Goal: Task Accomplishment & Management: Use online tool/utility

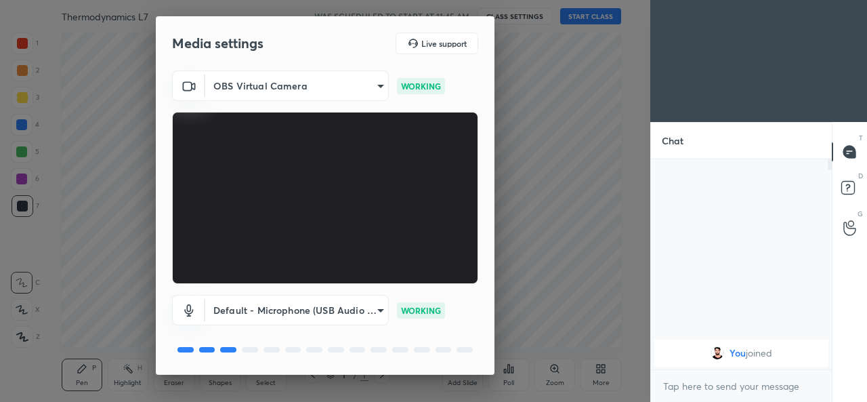
scroll to position [43, 0]
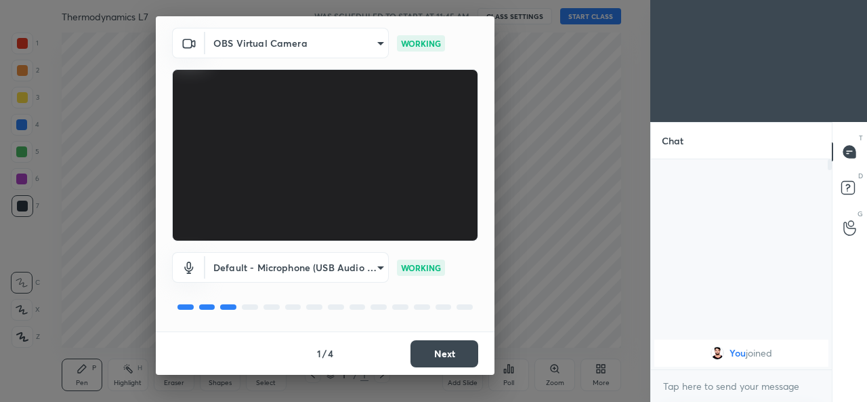
click at [442, 353] on button "Next" at bounding box center [444, 353] width 68 height 27
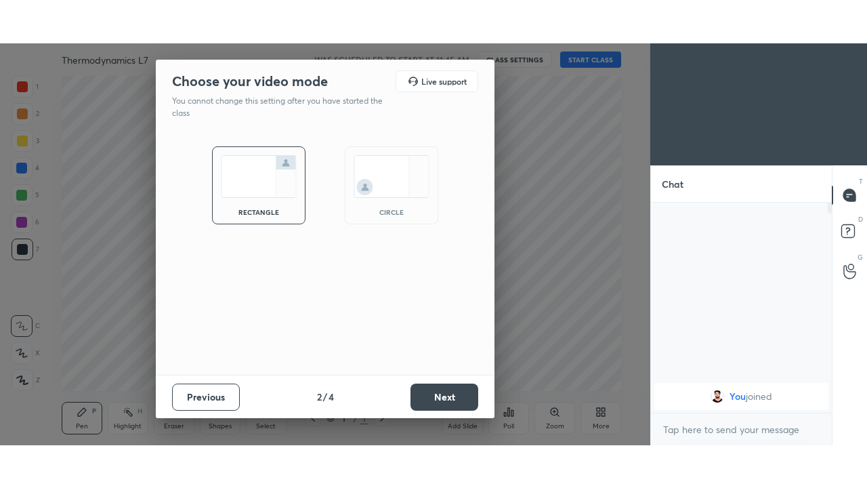
scroll to position [0, 0]
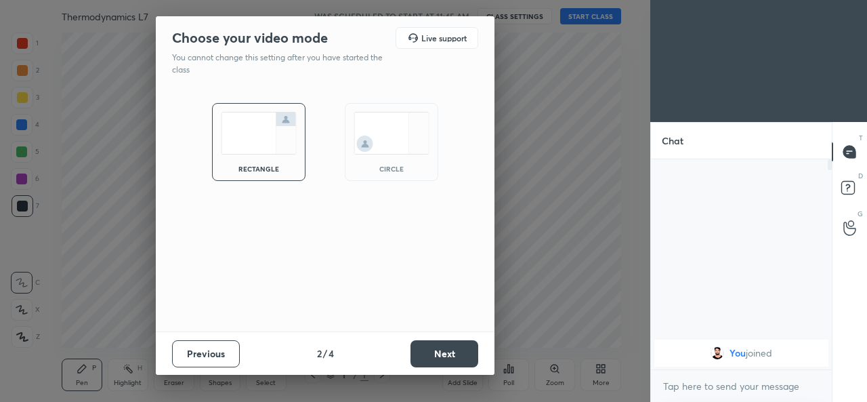
click at [441, 351] on button "Next" at bounding box center [444, 353] width 68 height 27
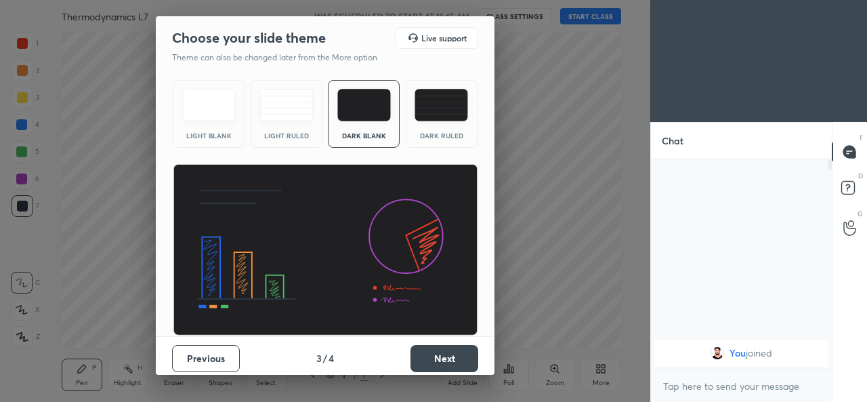
click at [432, 355] on button "Next" at bounding box center [444, 358] width 68 height 27
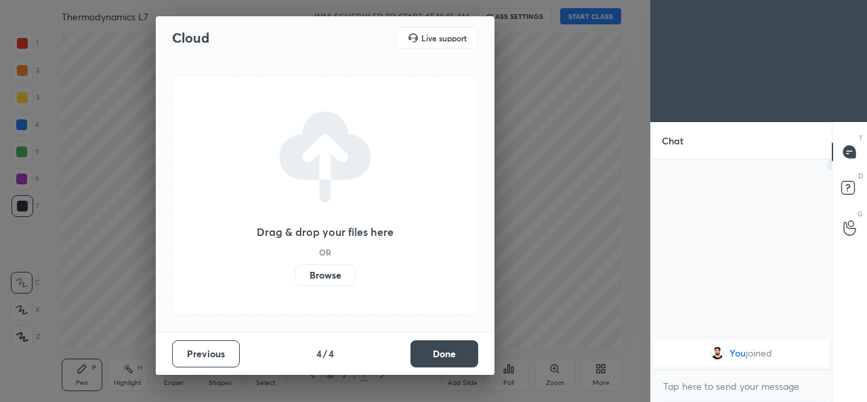
click at [337, 271] on label "Browse" at bounding box center [325, 275] width 60 height 22
click at [295, 271] on input "Browse" at bounding box center [295, 275] width 0 height 22
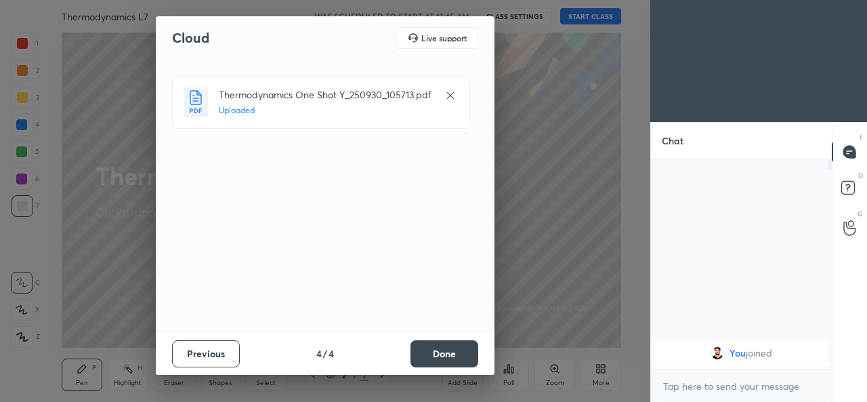
click at [437, 354] on button "Done" at bounding box center [444, 353] width 68 height 27
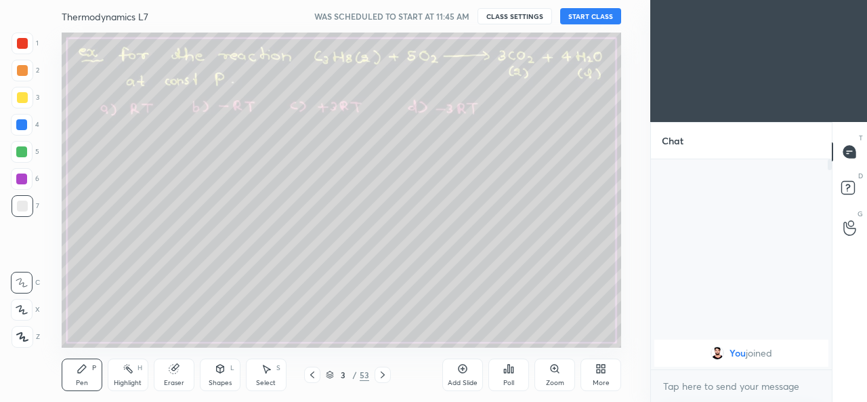
click at [586, 20] on button "START CLASS" at bounding box center [590, 16] width 61 height 16
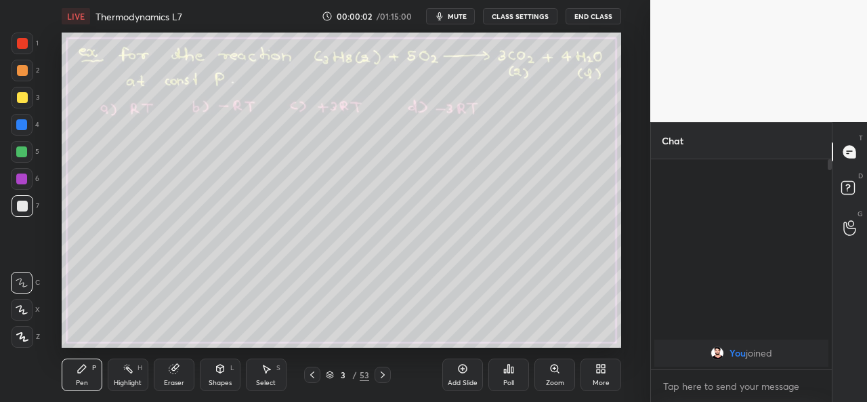
click at [601, 375] on div "More" at bounding box center [600, 374] width 41 height 33
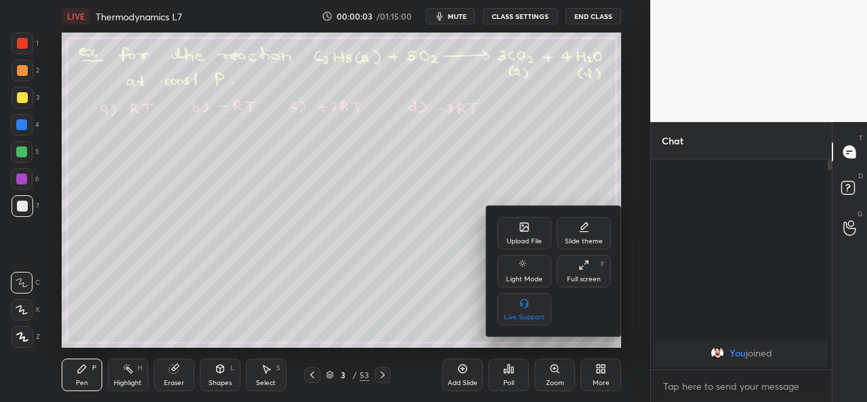
click at [586, 276] on div "Full screen" at bounding box center [584, 279] width 34 height 7
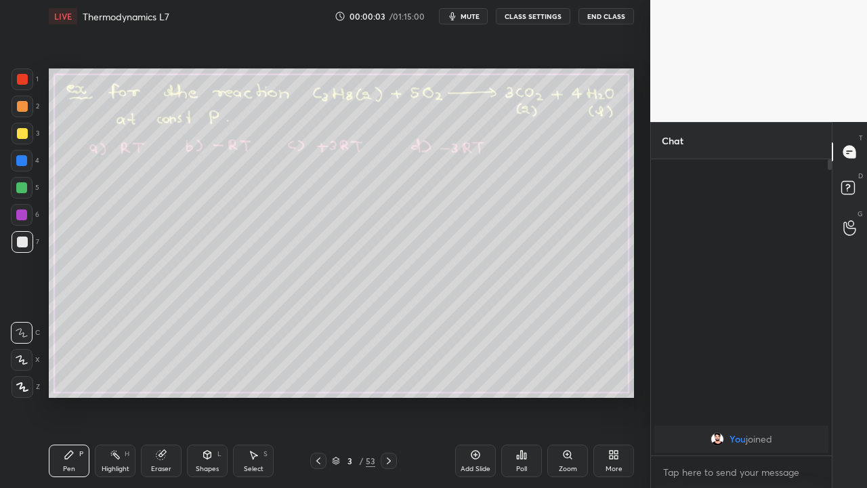
scroll to position [179, 177]
click at [388, 401] on icon at bounding box center [388, 460] width 11 height 11
click at [389, 401] on icon at bounding box center [388, 460] width 11 height 11
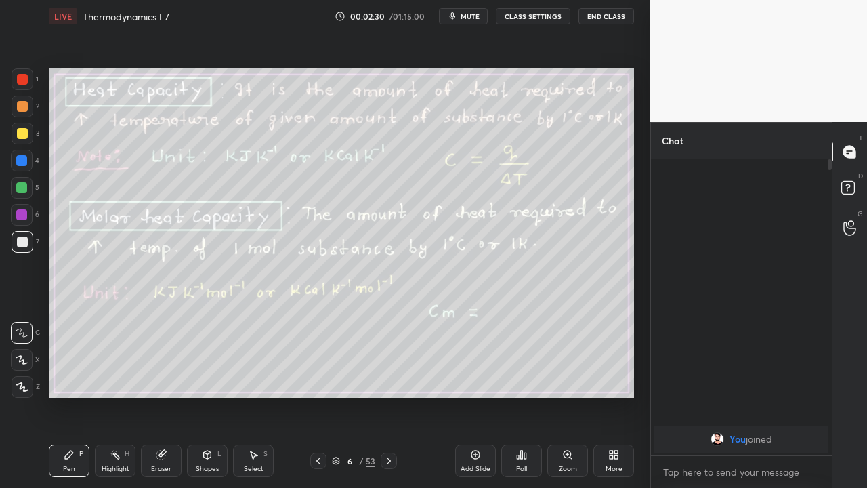
click at [388, 401] on icon at bounding box center [388, 460] width 11 height 11
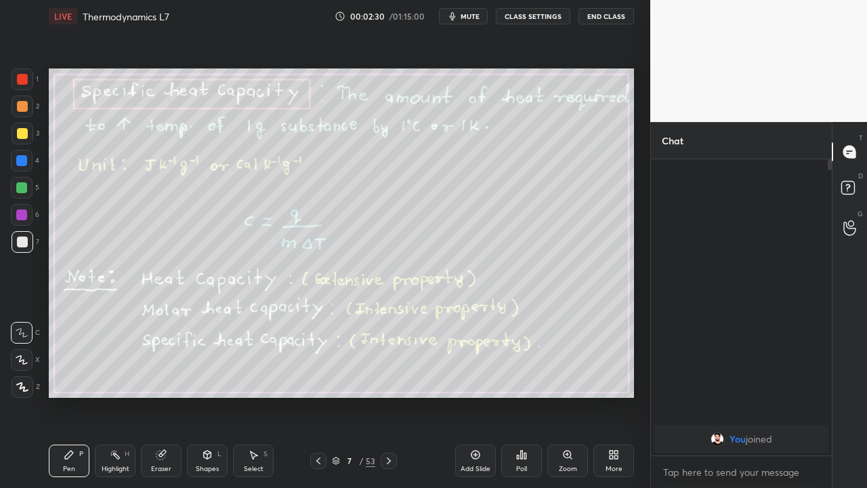
click at [387, 401] on icon at bounding box center [388, 460] width 11 height 11
click at [388, 401] on icon at bounding box center [388, 460] width 11 height 11
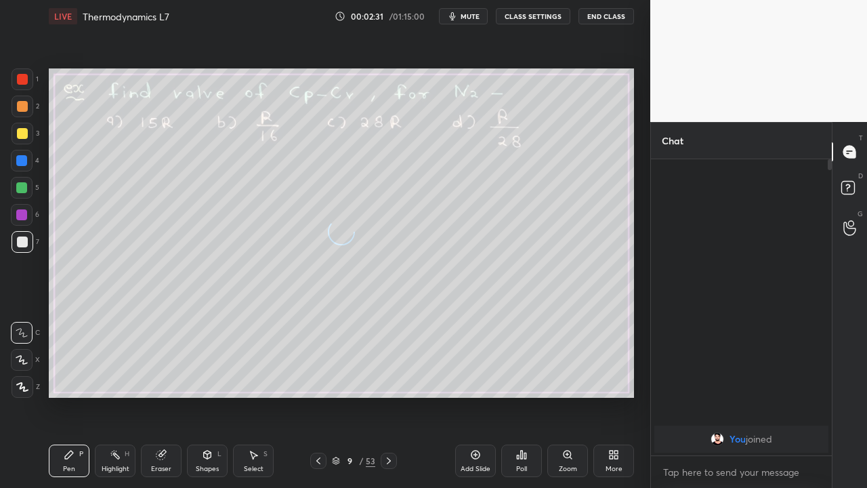
click at [388, 401] on icon at bounding box center [388, 460] width 11 height 11
click at [389, 401] on icon at bounding box center [388, 460] width 11 height 11
click at [389, 401] on icon at bounding box center [389, 460] width 4 height 7
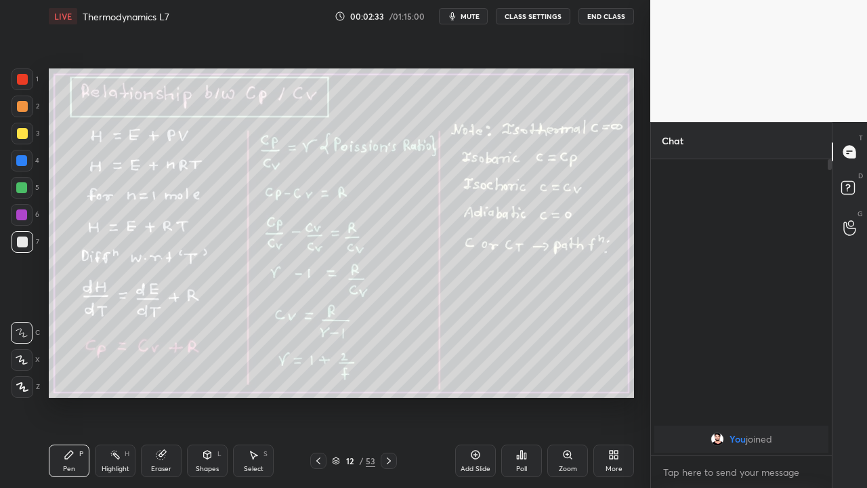
click at [387, 401] on icon at bounding box center [388, 460] width 11 height 11
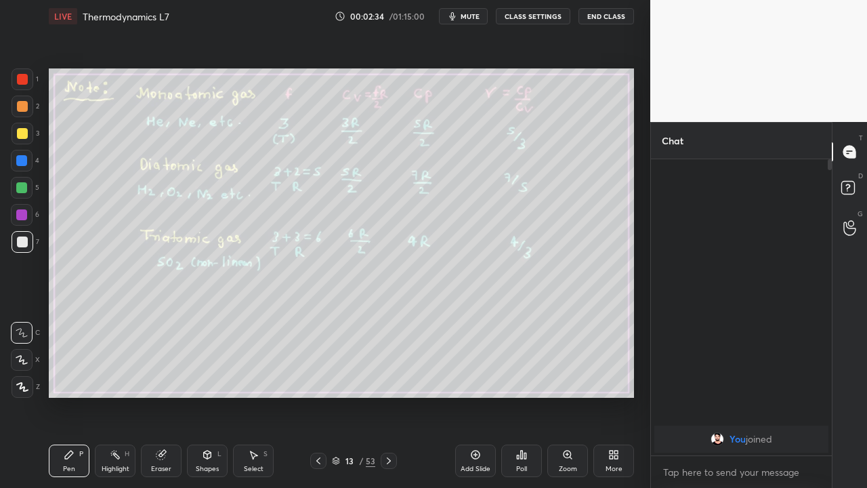
click at [318, 401] on icon at bounding box center [318, 460] width 11 height 11
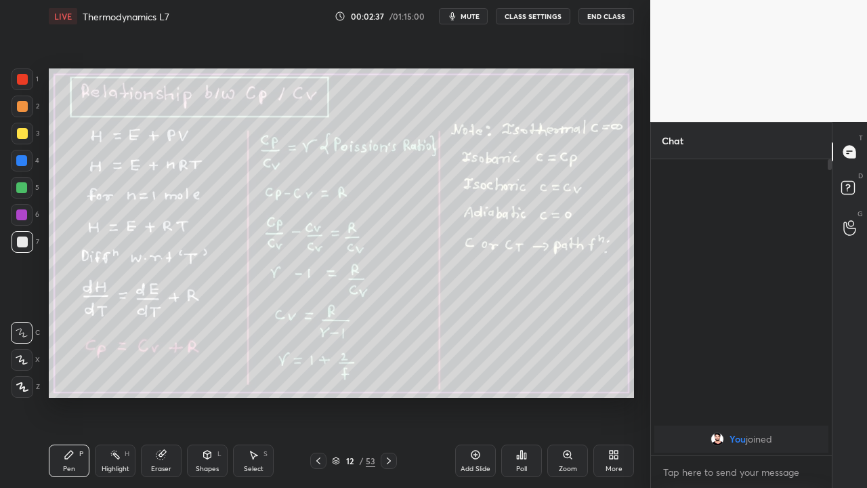
click at [388, 401] on icon at bounding box center [388, 460] width 11 height 11
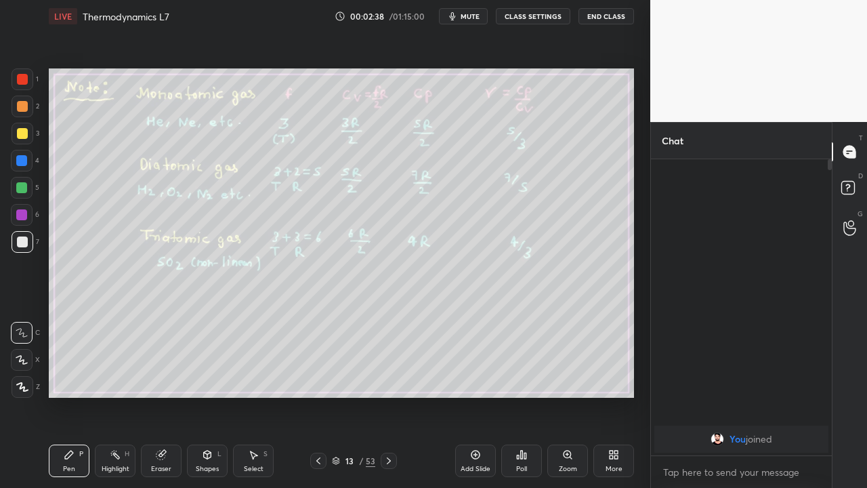
click at [387, 401] on icon at bounding box center [388, 460] width 11 height 11
click at [317, 401] on icon at bounding box center [318, 460] width 11 height 11
click at [388, 401] on icon at bounding box center [388, 460] width 11 height 11
click at [24, 108] on div at bounding box center [22, 106] width 11 height 11
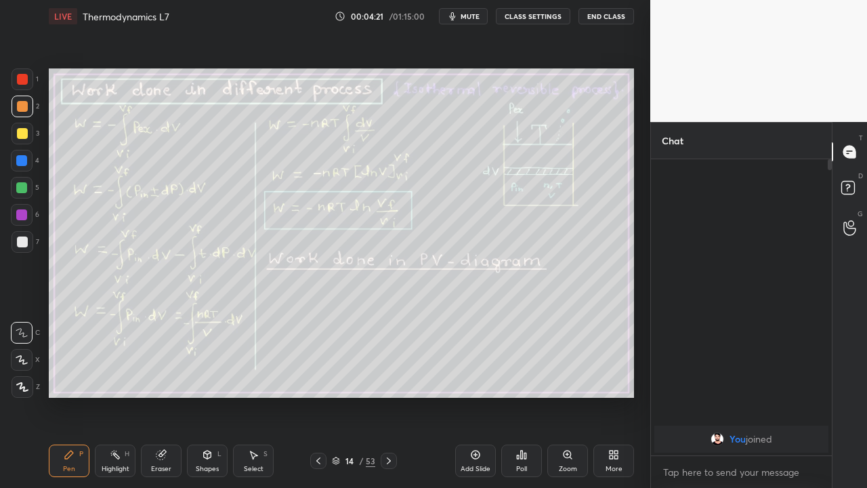
click at [23, 243] on div at bounding box center [22, 241] width 11 height 11
click at [477, 401] on icon at bounding box center [475, 454] width 11 height 11
click at [318, 401] on icon at bounding box center [318, 460] width 11 height 11
click at [23, 188] on div at bounding box center [21, 187] width 11 height 11
click at [161, 401] on div "Eraser" at bounding box center [161, 468] width 20 height 7
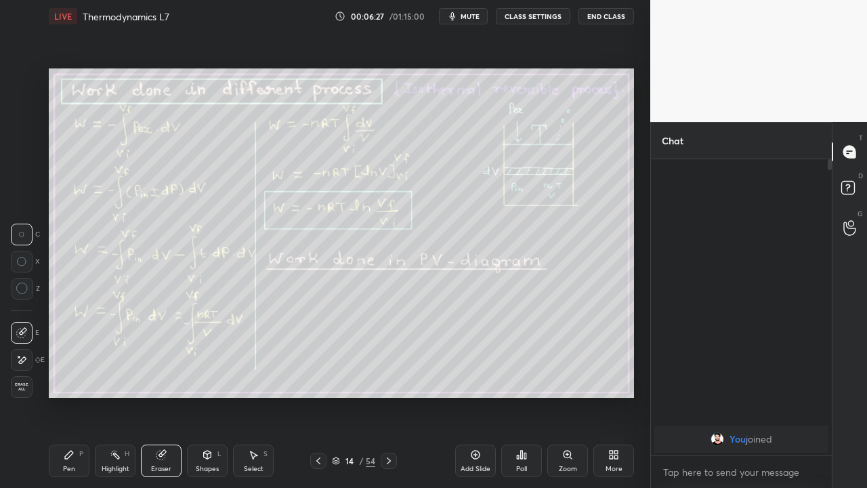
click at [77, 401] on div "Pen P" at bounding box center [69, 460] width 41 height 33
click at [22, 131] on div at bounding box center [22, 133] width 11 height 11
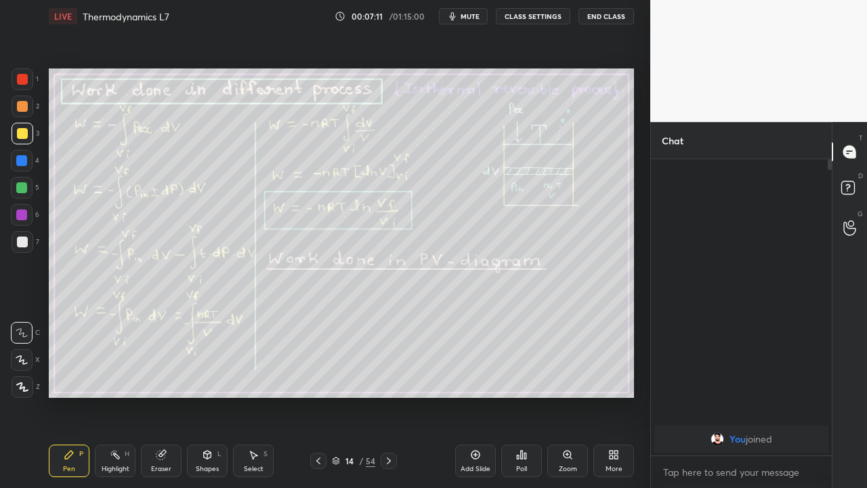
click at [253, 401] on icon at bounding box center [254, 455] width 7 height 8
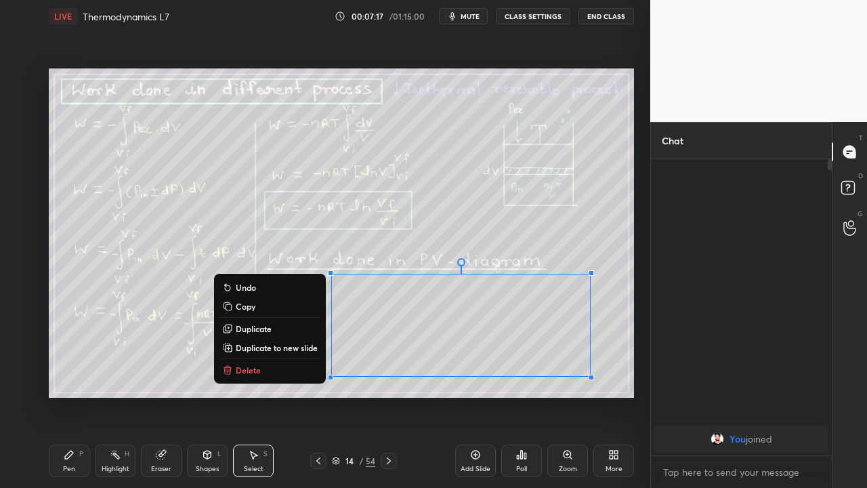
click at [248, 368] on p "Delete" at bounding box center [248, 369] width 25 height 11
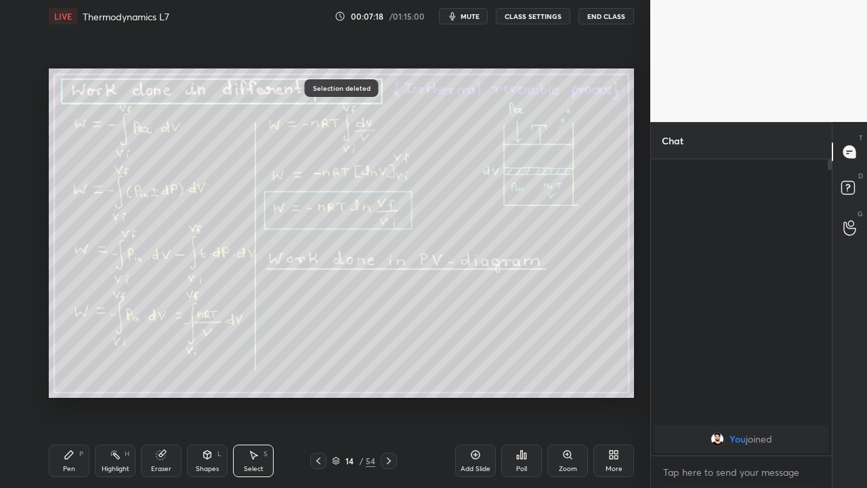
click at [76, 401] on div "Pen P" at bounding box center [69, 460] width 41 height 33
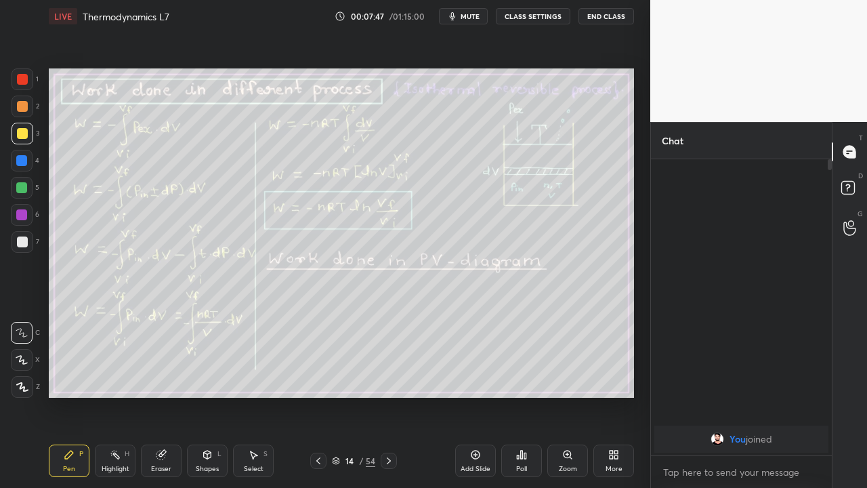
click at [205, 401] on icon at bounding box center [207, 454] width 7 height 8
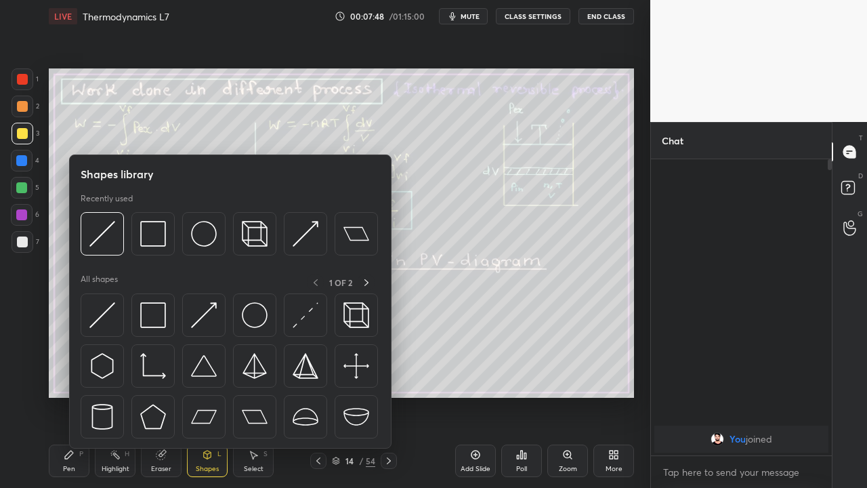
click at [198, 319] on img at bounding box center [204, 315] width 26 height 26
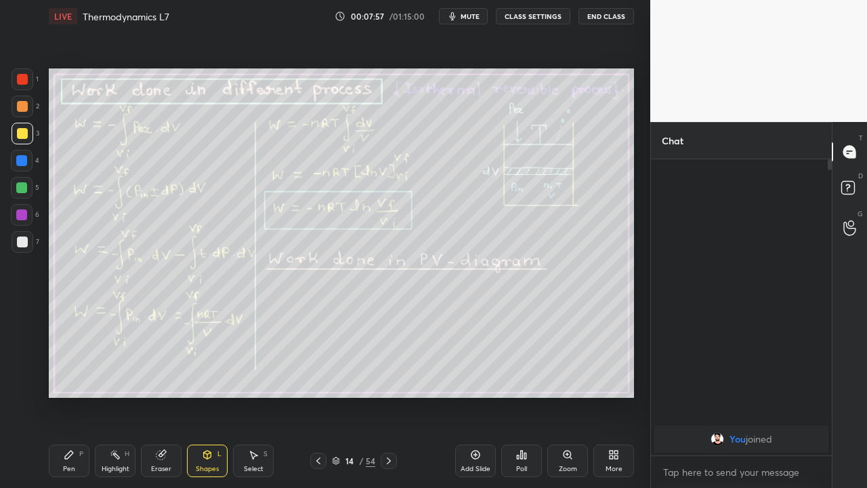
click at [207, 401] on div "Shapes L" at bounding box center [207, 460] width 41 height 33
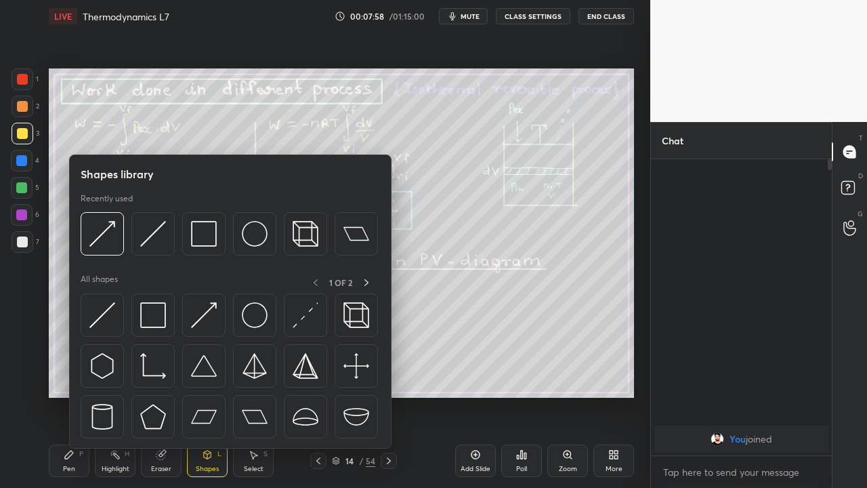
click at [162, 322] on img at bounding box center [153, 315] width 26 height 26
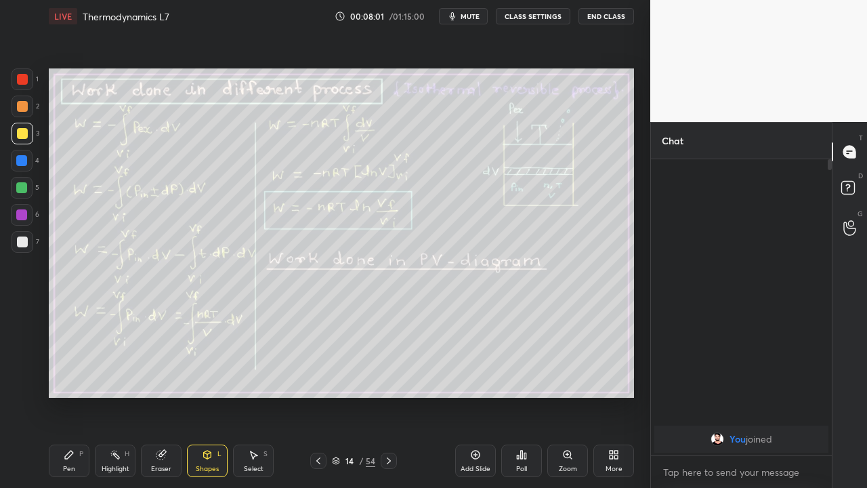
click at [75, 401] on div "Pen P" at bounding box center [69, 460] width 41 height 33
click at [22, 110] on div at bounding box center [22, 106] width 11 height 11
click at [207, 401] on icon at bounding box center [207, 456] width 0 height 5
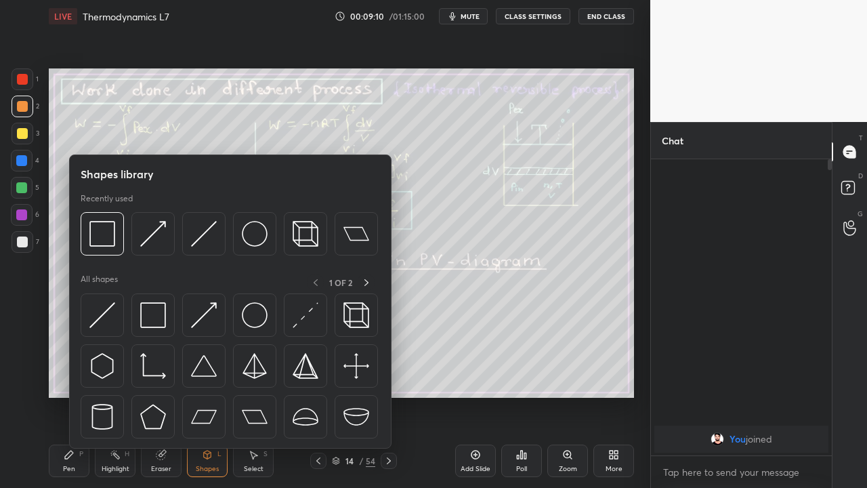
click at [256, 401] on icon at bounding box center [253, 454] width 11 height 11
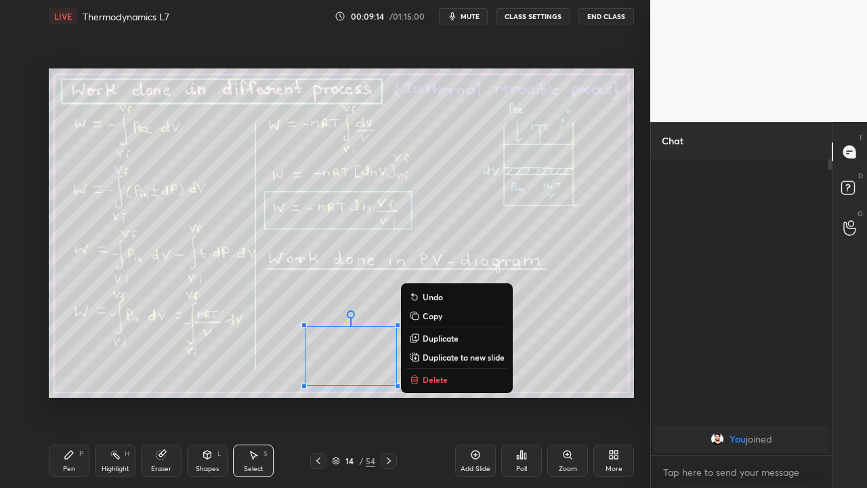
click at [436, 379] on p "Delete" at bounding box center [435, 379] width 25 height 11
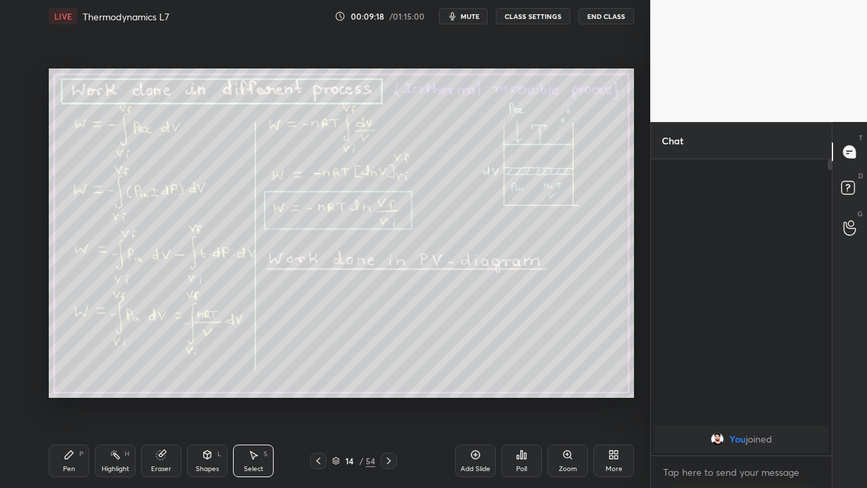
click at [473, 401] on icon at bounding box center [475, 454] width 11 height 11
click at [73, 401] on div "Pen" at bounding box center [69, 468] width 12 height 7
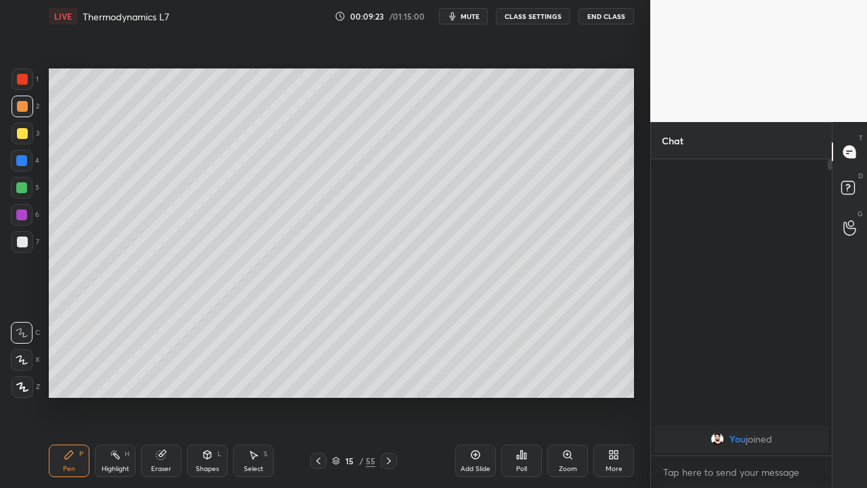
click at [24, 109] on div at bounding box center [22, 106] width 11 height 11
click at [202, 401] on div "Shapes L" at bounding box center [207, 460] width 41 height 33
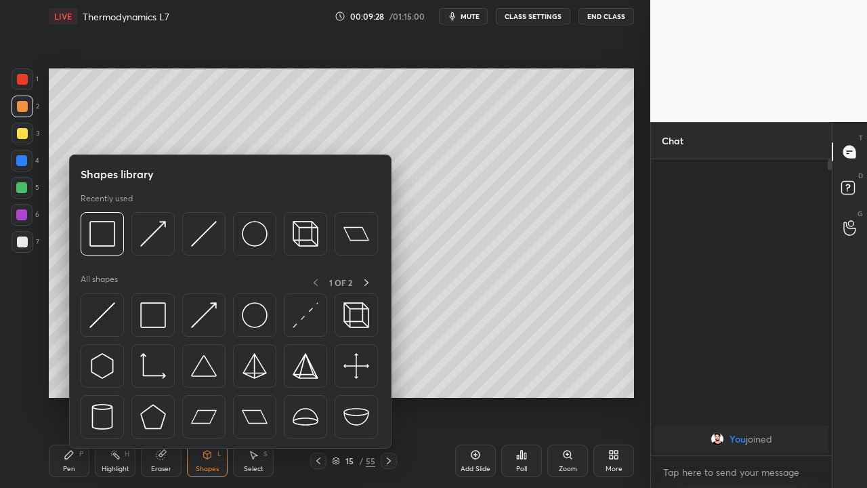
click at [207, 317] on img at bounding box center [204, 315] width 26 height 26
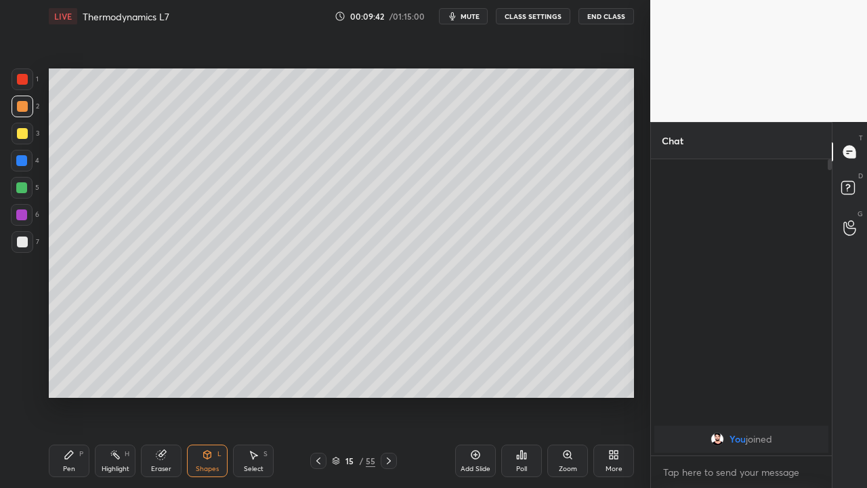
click at [215, 401] on div "Shapes L" at bounding box center [207, 460] width 41 height 33
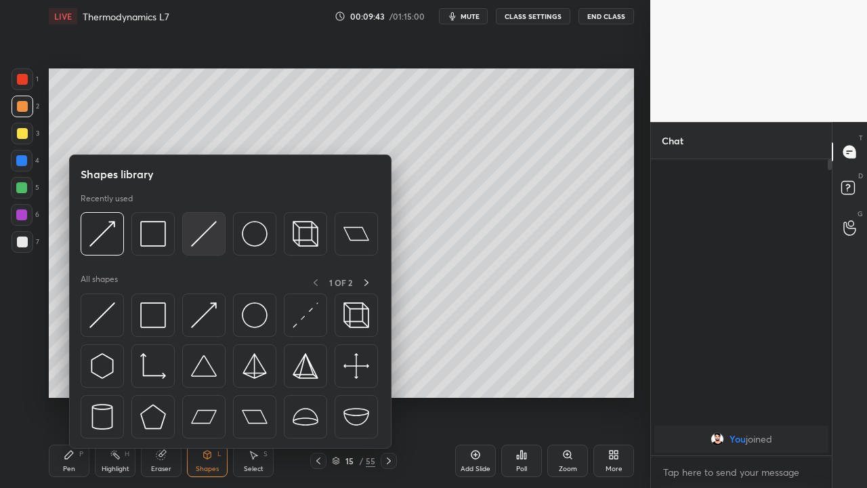
click at [203, 240] on img at bounding box center [204, 234] width 26 height 26
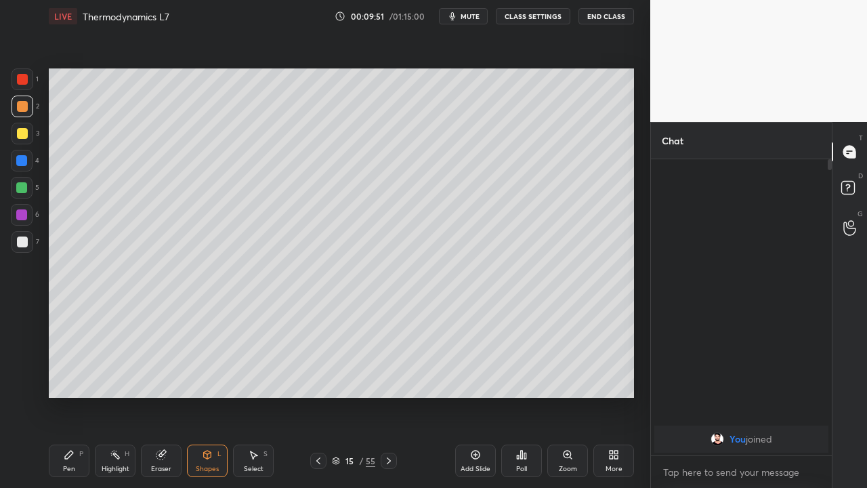
click at [78, 401] on div "Pen P" at bounding box center [69, 460] width 41 height 33
click at [21, 164] on div at bounding box center [21, 160] width 11 height 11
click at [23, 242] on div at bounding box center [22, 241] width 11 height 11
click at [21, 190] on div at bounding box center [21, 187] width 11 height 11
click at [22, 137] on div at bounding box center [22, 133] width 11 height 11
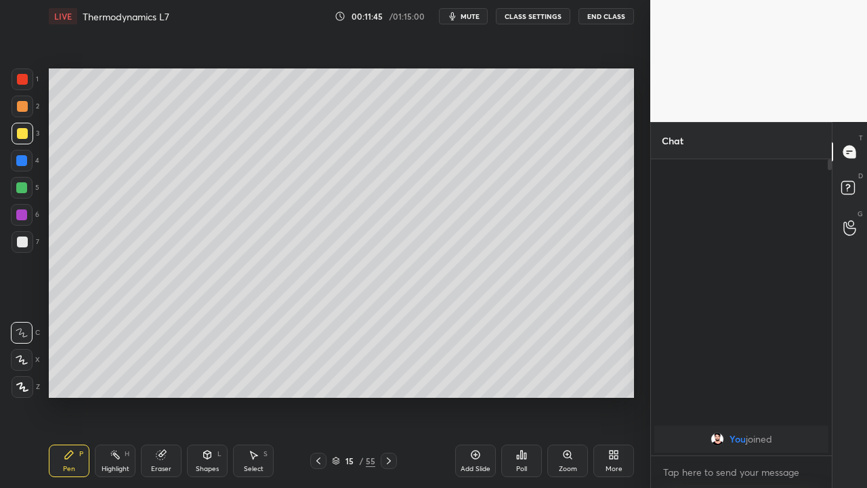
click at [24, 217] on div at bounding box center [21, 214] width 11 height 11
click at [152, 401] on div "Eraser" at bounding box center [161, 460] width 41 height 33
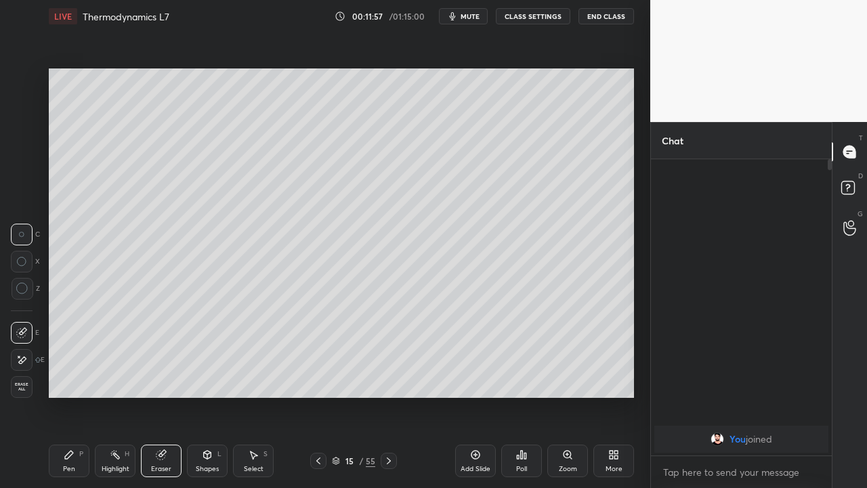
click at [66, 401] on div "Pen P" at bounding box center [69, 460] width 41 height 33
click at [20, 186] on div at bounding box center [21, 187] width 11 height 11
click at [476, 401] on icon at bounding box center [475, 454] width 4 height 4
click at [22, 188] on div at bounding box center [21, 187] width 11 height 11
click at [25, 109] on div at bounding box center [22, 106] width 11 height 11
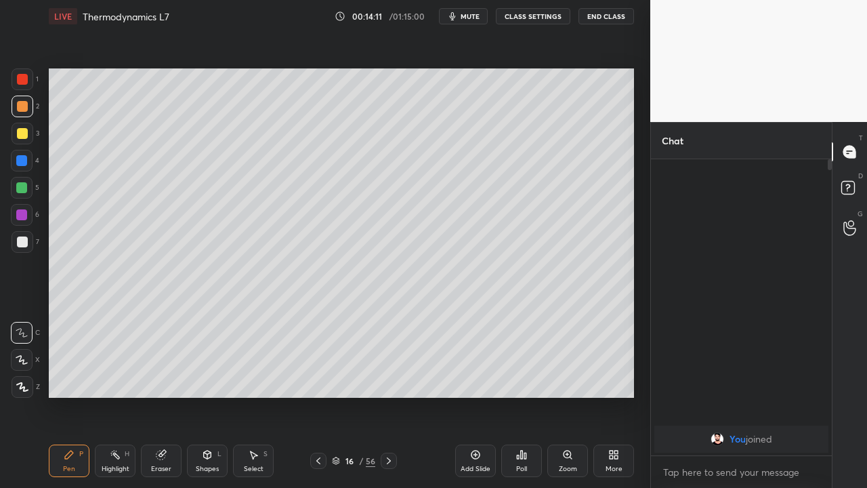
click at [317, 401] on icon at bounding box center [318, 460] width 11 height 11
click at [318, 401] on icon at bounding box center [318, 460] width 11 height 11
click at [320, 401] on div at bounding box center [318, 460] width 16 height 16
click at [387, 401] on icon at bounding box center [389, 460] width 4 height 7
click at [388, 401] on icon at bounding box center [388, 460] width 11 height 11
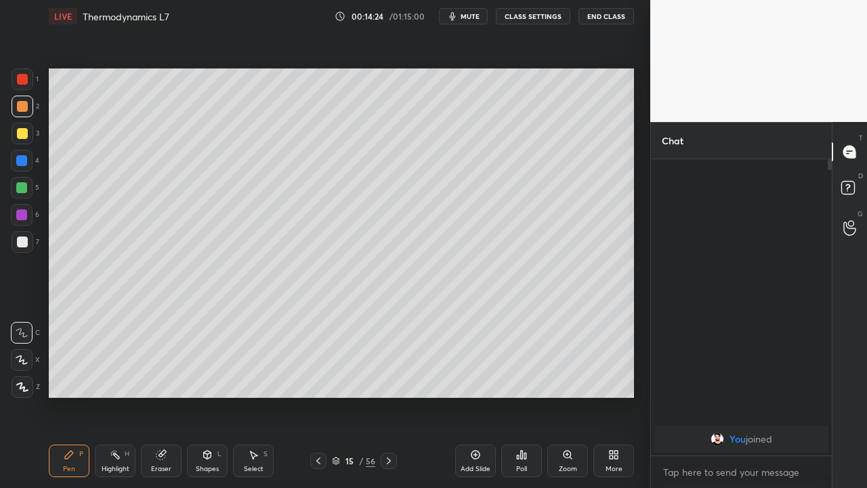
click at [388, 401] on icon at bounding box center [388, 460] width 11 height 11
click at [318, 401] on icon at bounding box center [318, 460] width 4 height 7
click at [318, 401] on icon at bounding box center [318, 460] width 11 height 11
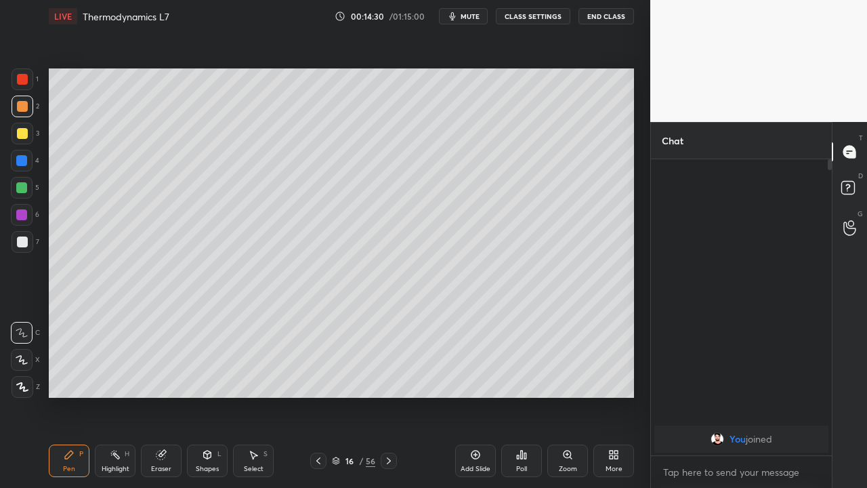
click at [318, 401] on icon at bounding box center [318, 460] width 11 height 11
click at [320, 401] on icon at bounding box center [318, 460] width 11 height 11
click at [389, 401] on icon at bounding box center [388, 460] width 11 height 11
click at [313, 401] on div at bounding box center [318, 460] width 16 height 16
click at [17, 243] on div at bounding box center [22, 241] width 11 height 11
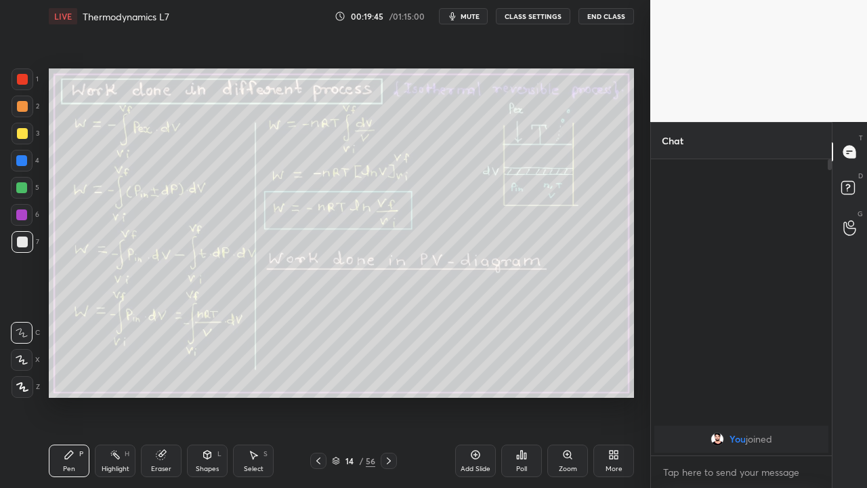
click at [388, 401] on icon at bounding box center [388, 460] width 11 height 11
click at [390, 401] on icon at bounding box center [388, 460] width 11 height 11
click at [388, 401] on icon at bounding box center [388, 460] width 11 height 11
click at [390, 401] on icon at bounding box center [388, 460] width 11 height 11
click at [382, 401] on div at bounding box center [389, 460] width 16 height 16
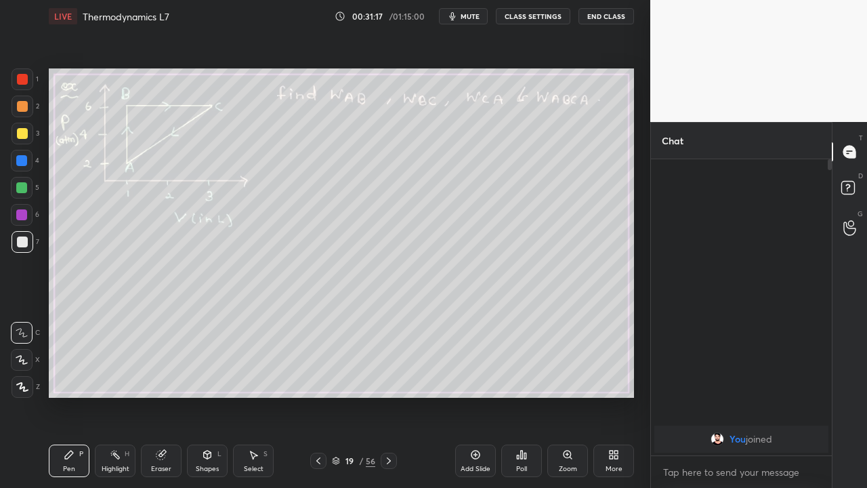
click at [389, 401] on icon at bounding box center [388, 460] width 11 height 11
click at [388, 401] on icon at bounding box center [388, 460] width 11 height 11
click at [386, 401] on icon at bounding box center [388, 460] width 11 height 11
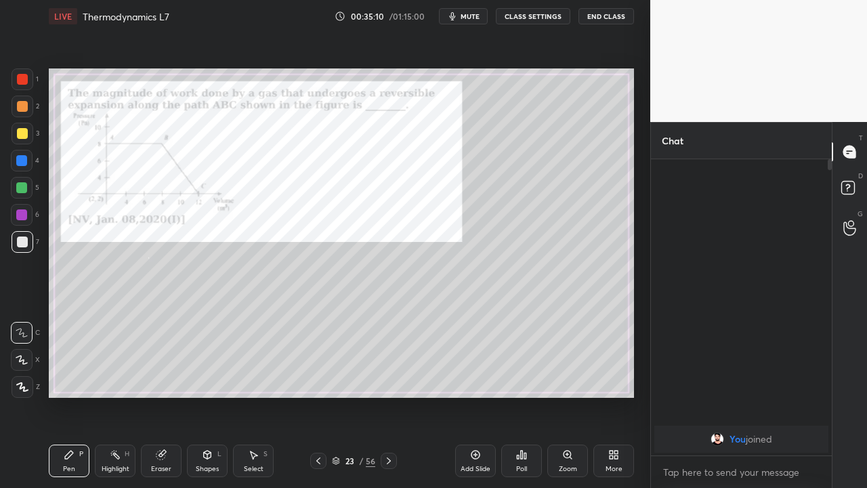
click at [23, 218] on div at bounding box center [21, 214] width 11 height 11
click at [26, 105] on div at bounding box center [22, 106] width 11 height 11
click at [23, 244] on div at bounding box center [22, 241] width 11 height 11
click at [318, 401] on icon at bounding box center [318, 460] width 11 height 11
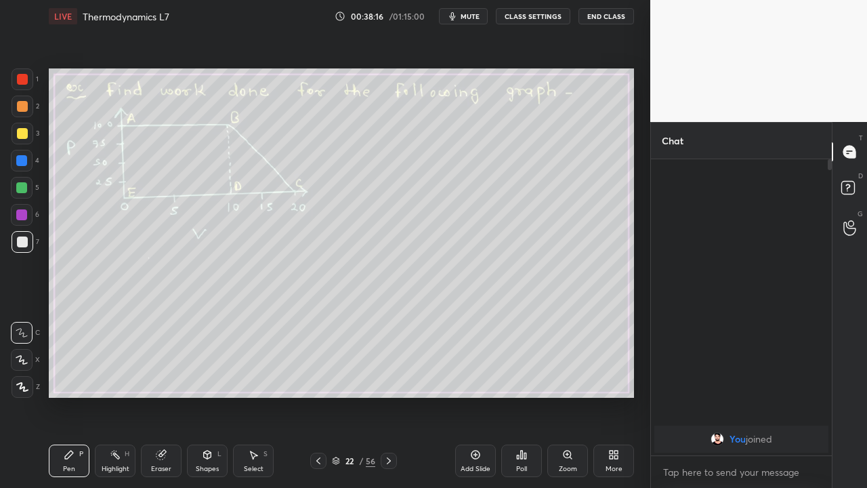
click at [311, 401] on div at bounding box center [318, 460] width 16 height 16
click at [313, 401] on icon at bounding box center [318, 460] width 11 height 11
click at [315, 401] on div at bounding box center [318, 460] width 16 height 16
click at [313, 401] on icon at bounding box center [318, 460] width 11 height 11
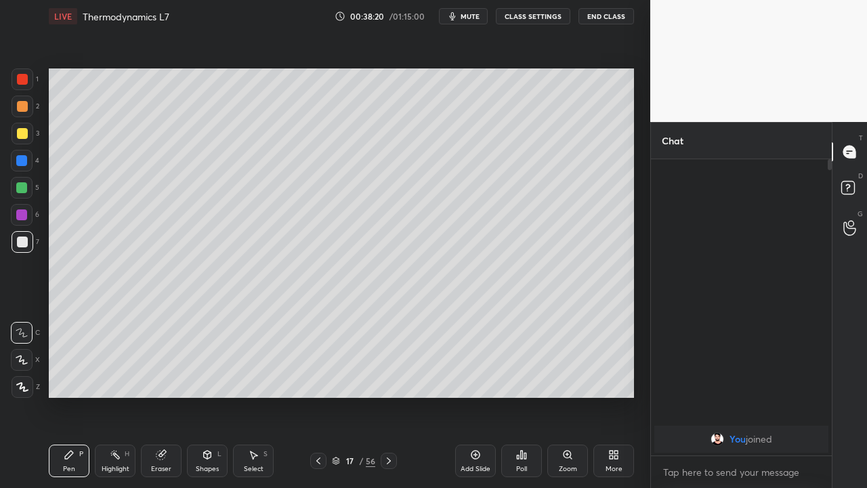
click at [383, 401] on div at bounding box center [389, 460] width 16 height 16
click at [388, 401] on icon at bounding box center [388, 460] width 11 height 11
click at [389, 401] on icon at bounding box center [388, 460] width 11 height 11
click at [318, 401] on icon at bounding box center [318, 460] width 11 height 11
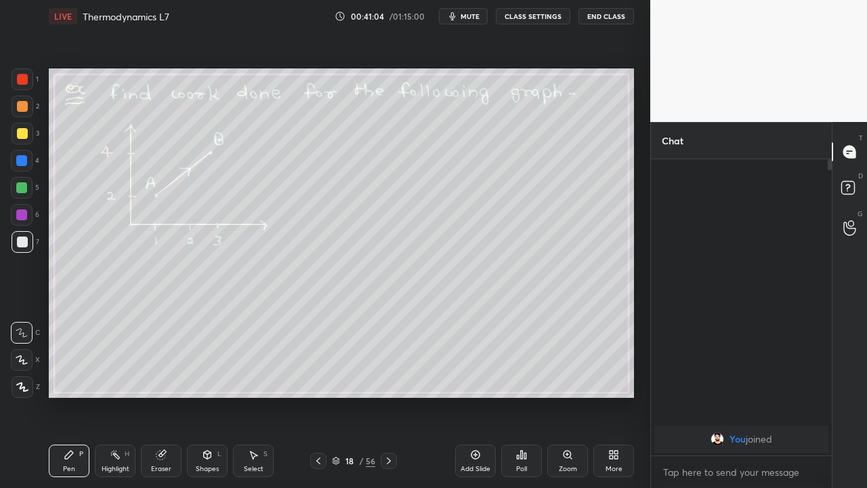
click at [318, 401] on icon at bounding box center [318, 460] width 11 height 11
click at [320, 401] on div at bounding box center [318, 460] width 16 height 16
click at [318, 401] on icon at bounding box center [318, 460] width 11 height 11
click at [387, 401] on icon at bounding box center [388, 460] width 11 height 11
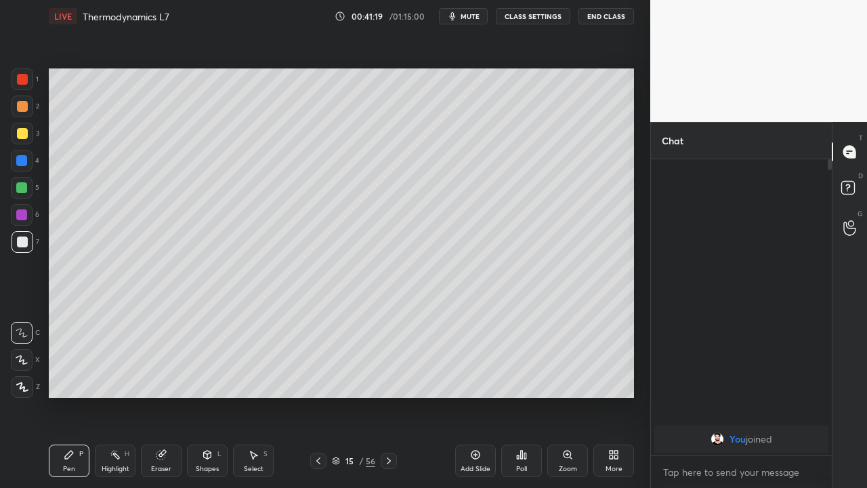
click at [387, 401] on icon at bounding box center [388, 460] width 11 height 11
click at [388, 401] on div at bounding box center [389, 460] width 16 height 16
click at [387, 401] on icon at bounding box center [389, 460] width 4 height 7
click at [388, 401] on icon at bounding box center [388, 460] width 11 height 11
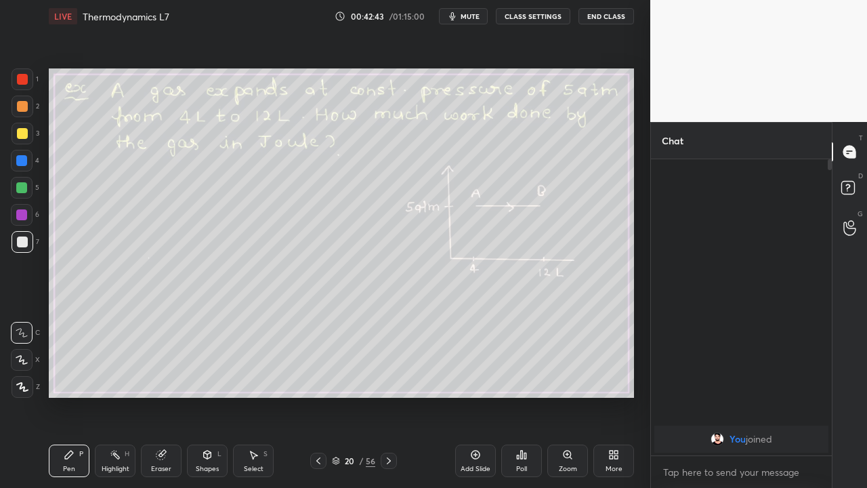
click at [383, 401] on div at bounding box center [389, 460] width 16 height 16
click at [388, 401] on icon at bounding box center [388, 460] width 11 height 11
click at [387, 401] on icon at bounding box center [388, 460] width 11 height 11
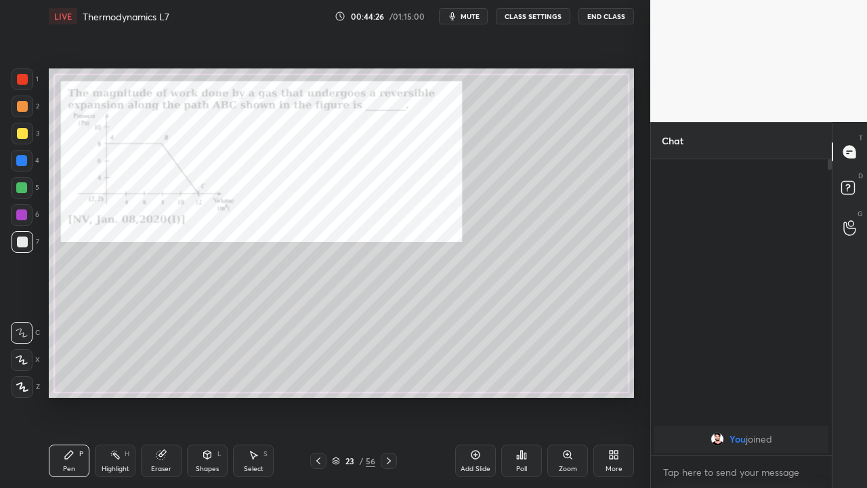
click at [318, 401] on icon at bounding box center [318, 460] width 11 height 11
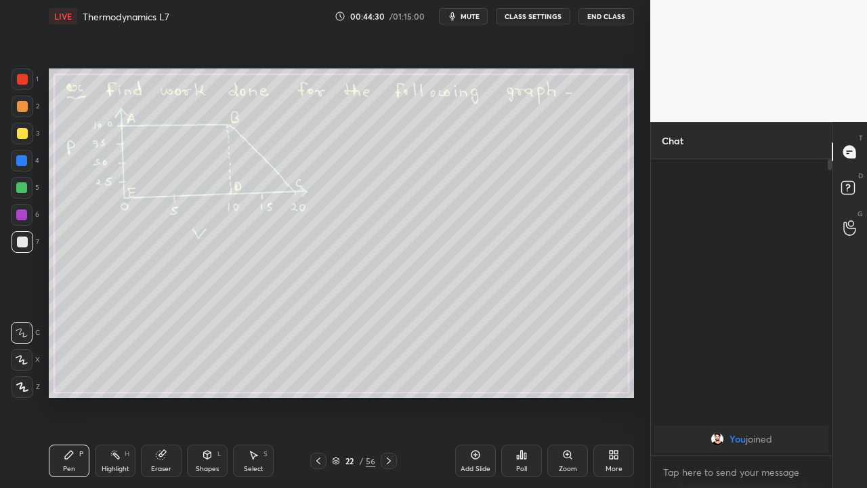
click at [388, 401] on icon at bounding box center [388, 460] width 11 height 11
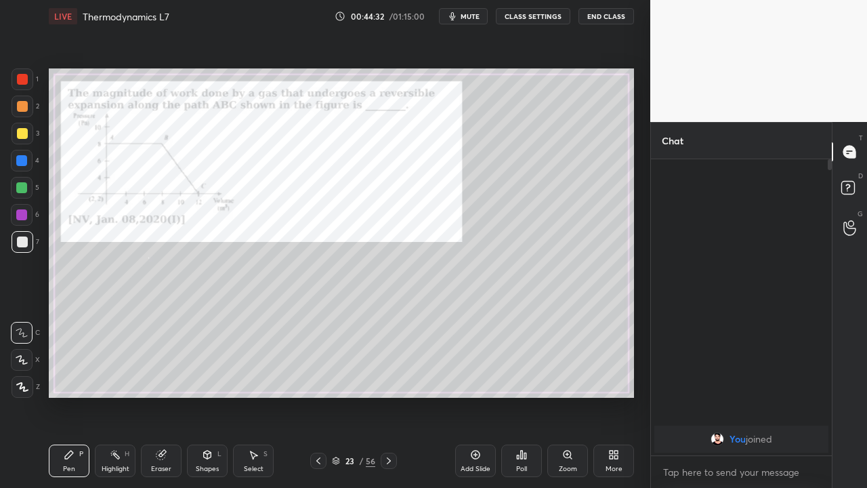
click at [318, 401] on icon at bounding box center [318, 460] width 11 height 11
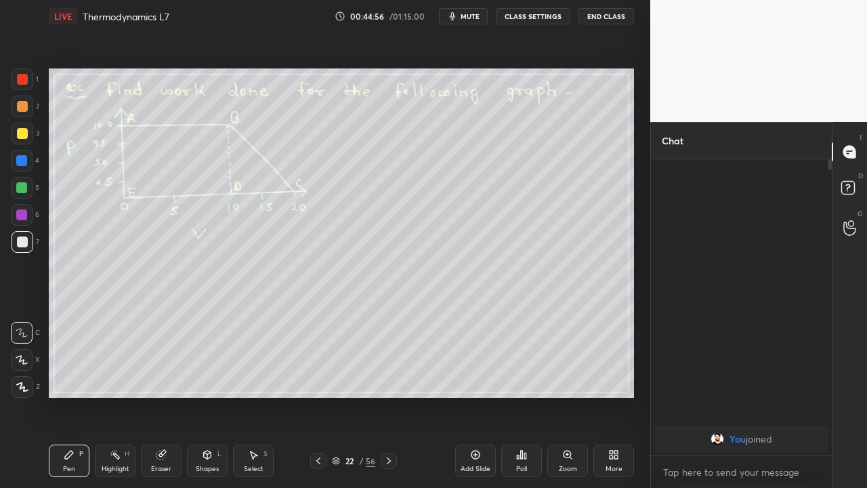
click at [390, 401] on icon at bounding box center [388, 460] width 11 height 11
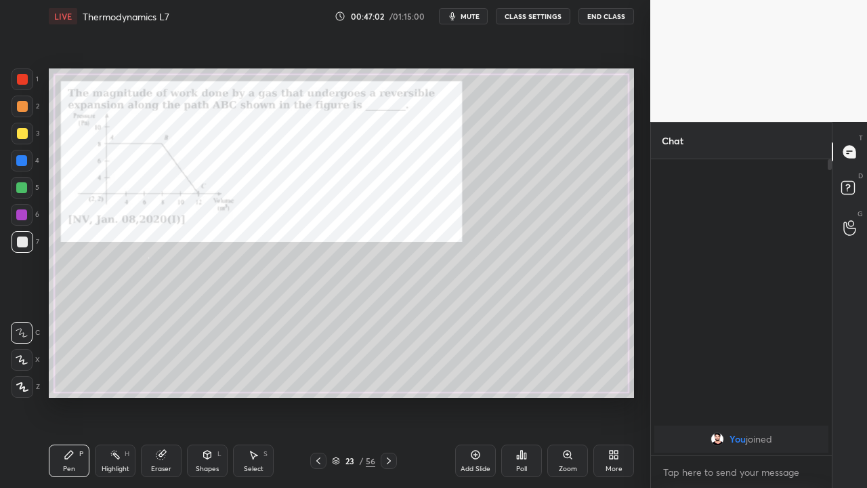
click at [20, 213] on div at bounding box center [21, 214] width 11 height 11
click at [21, 165] on div at bounding box center [21, 160] width 11 height 11
click at [389, 401] on icon at bounding box center [388, 460] width 11 height 11
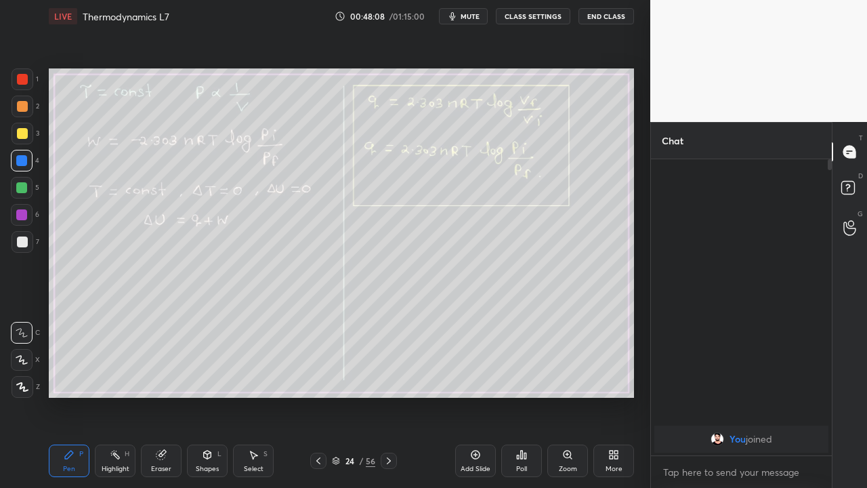
click at [156, 401] on div "Eraser" at bounding box center [161, 460] width 41 height 33
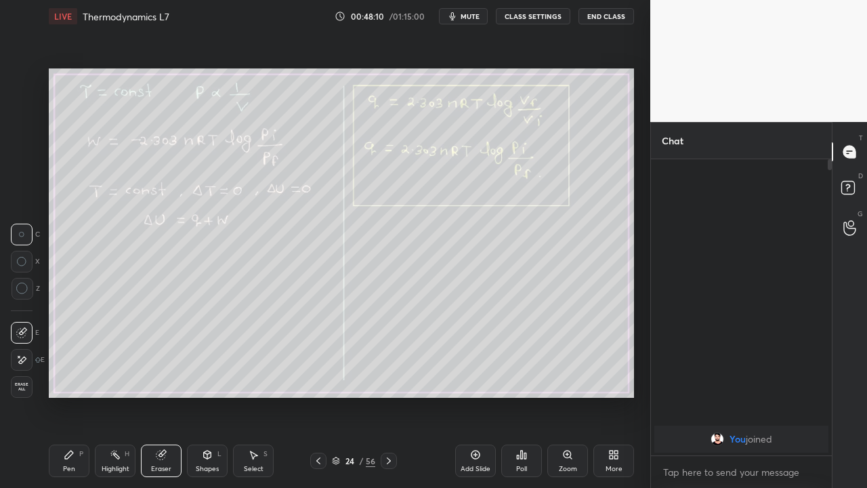
click at [74, 401] on div "Pen" at bounding box center [69, 468] width 12 height 7
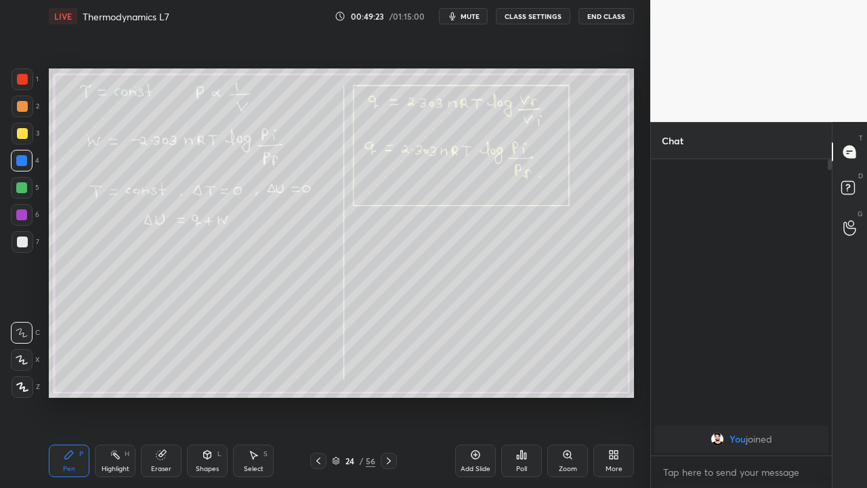
click at [20, 133] on div at bounding box center [22, 133] width 11 height 11
click at [20, 108] on div at bounding box center [22, 106] width 11 height 11
click at [388, 401] on icon at bounding box center [388, 460] width 11 height 11
click at [318, 401] on icon at bounding box center [318, 460] width 11 height 11
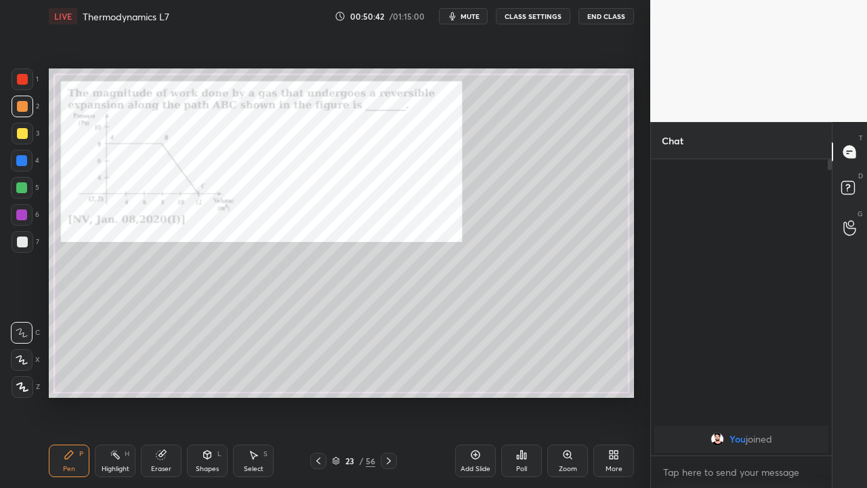
click at [388, 401] on icon at bounding box center [388, 460] width 11 height 11
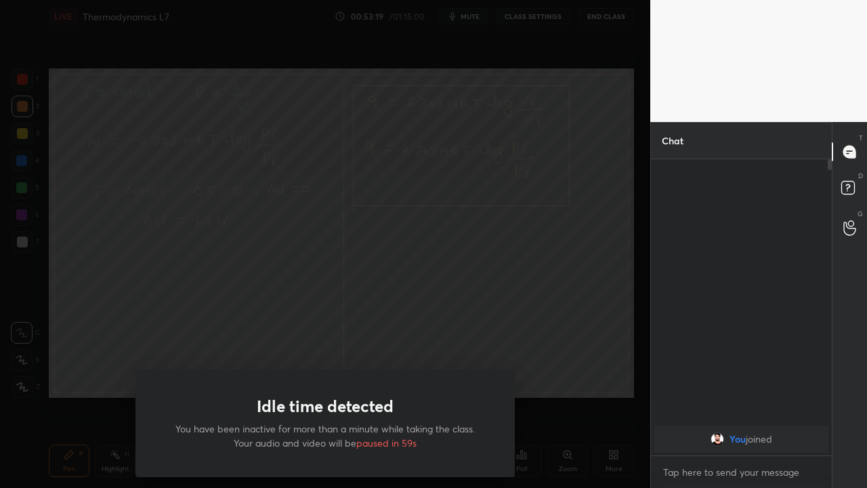
click at [120, 324] on div "Idle time detected You have been inactive for more than a minute while taking t…" at bounding box center [325, 244] width 650 height 488
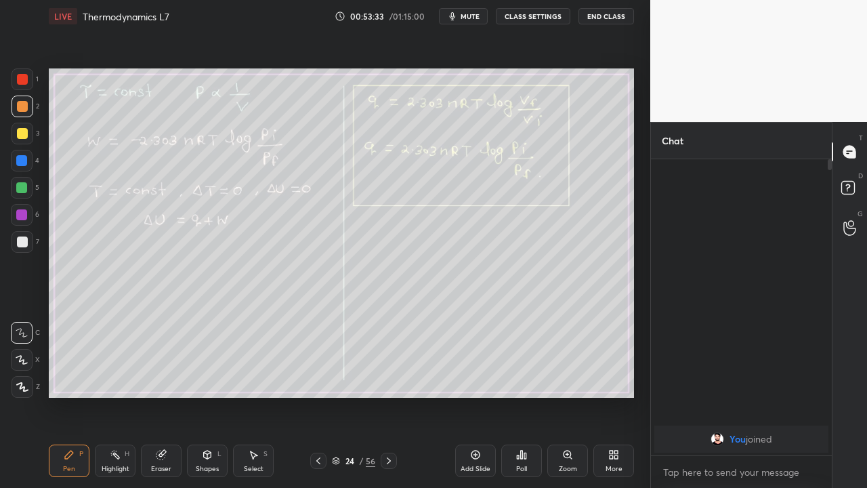
click at [387, 401] on icon at bounding box center [388, 460] width 11 height 11
click at [389, 401] on icon at bounding box center [388, 460] width 11 height 11
click at [372, 401] on div "56" at bounding box center [370, 460] width 9 height 12
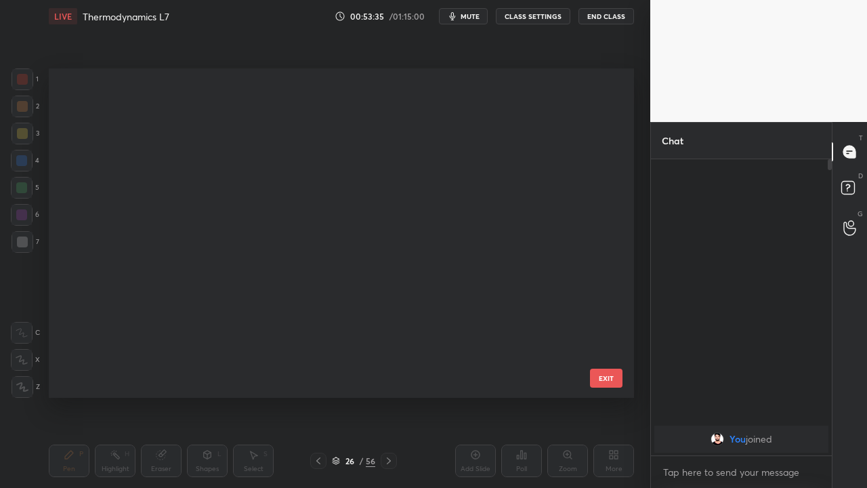
scroll to position [325, 578]
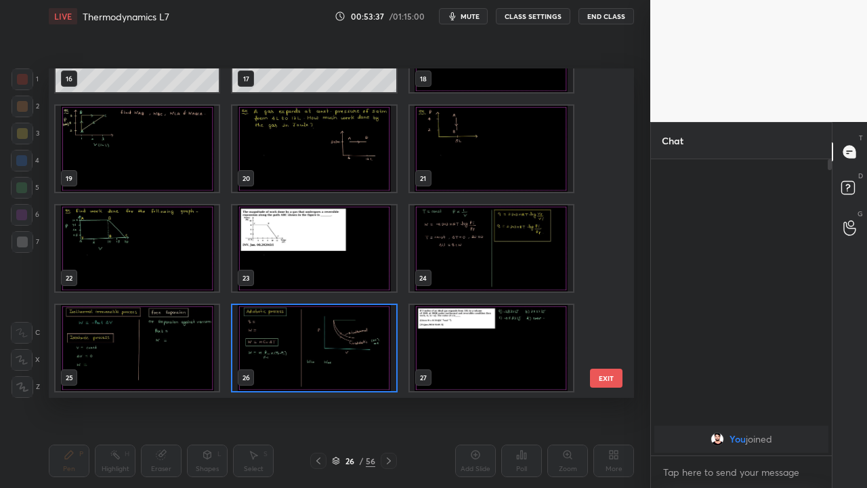
click at [442, 335] on img "grid" at bounding box center [491, 348] width 163 height 86
click at [440, 333] on img "grid" at bounding box center [491, 348] width 163 height 86
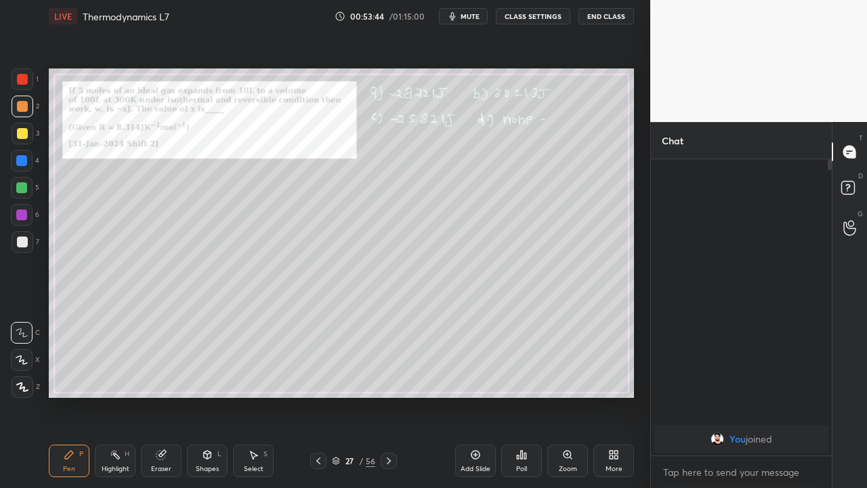
click at [24, 139] on div at bounding box center [23, 134] width 22 height 22
click at [317, 401] on div at bounding box center [318, 460] width 16 height 16
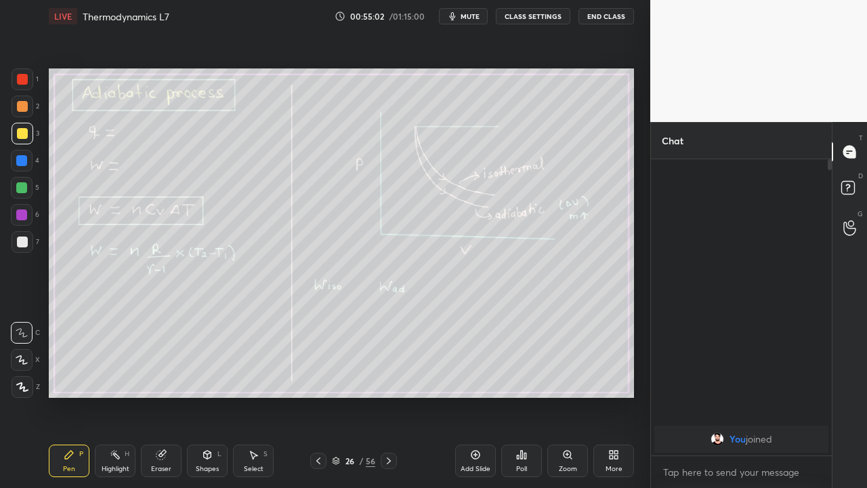
click at [312, 401] on div at bounding box center [318, 460] width 16 height 16
click at [387, 401] on icon at bounding box center [389, 460] width 4 height 7
click at [387, 401] on icon at bounding box center [388, 460] width 11 height 11
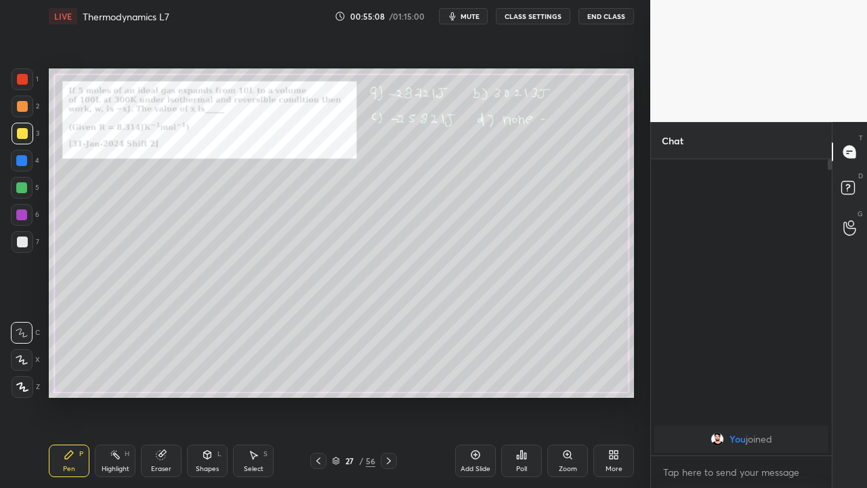
click at [318, 401] on icon at bounding box center [318, 460] width 11 height 11
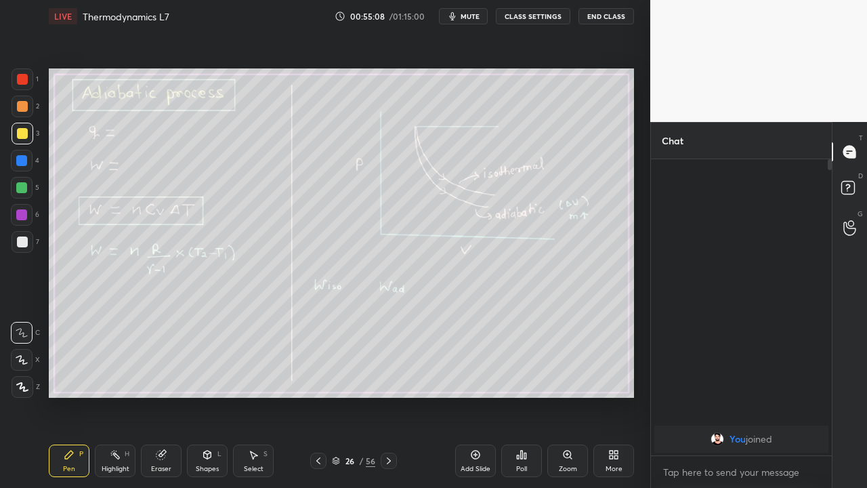
click at [318, 401] on icon at bounding box center [318, 460] width 11 height 11
click at [388, 401] on icon at bounding box center [388, 460] width 11 height 11
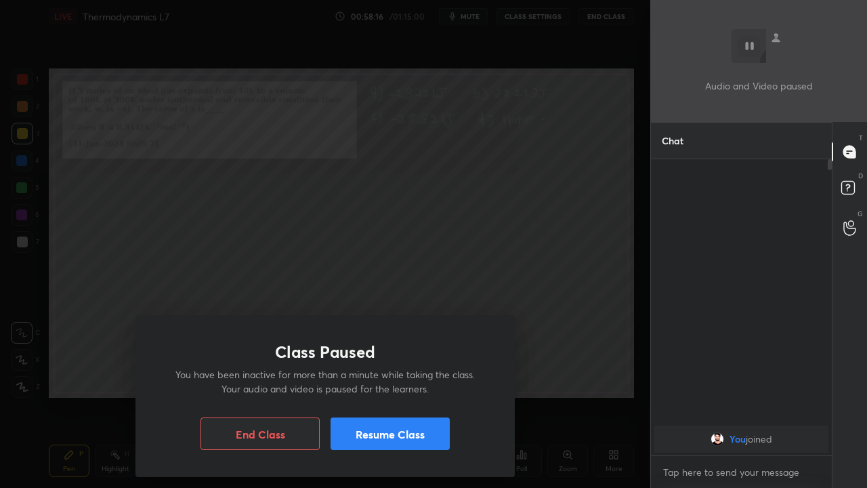
click at [416, 401] on button "Resume Class" at bounding box center [389, 433] width 119 height 33
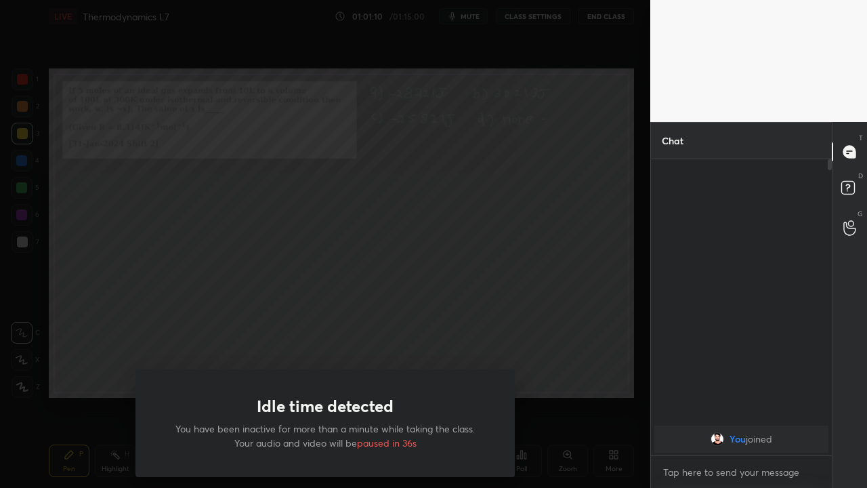
click at [559, 375] on div "Idle time detected You have been inactive for more than a minute while taking t…" at bounding box center [325, 244] width 650 height 488
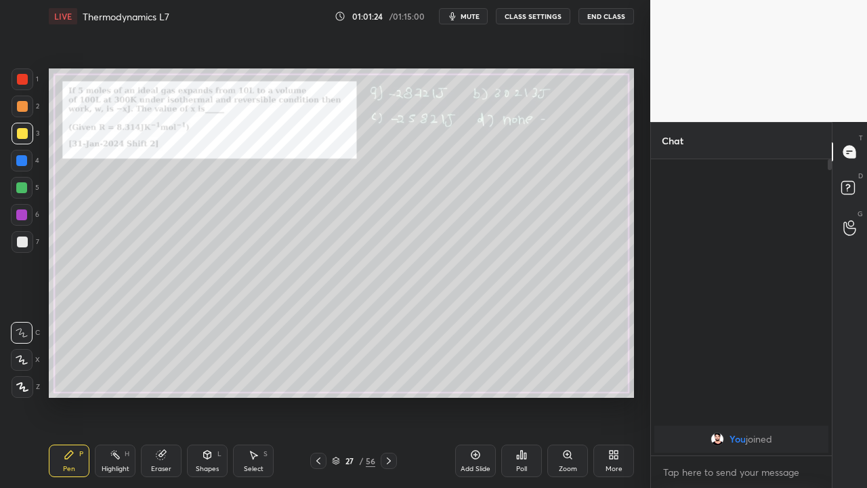
click at [620, 16] on button "End Class" at bounding box center [606, 16] width 56 height 16
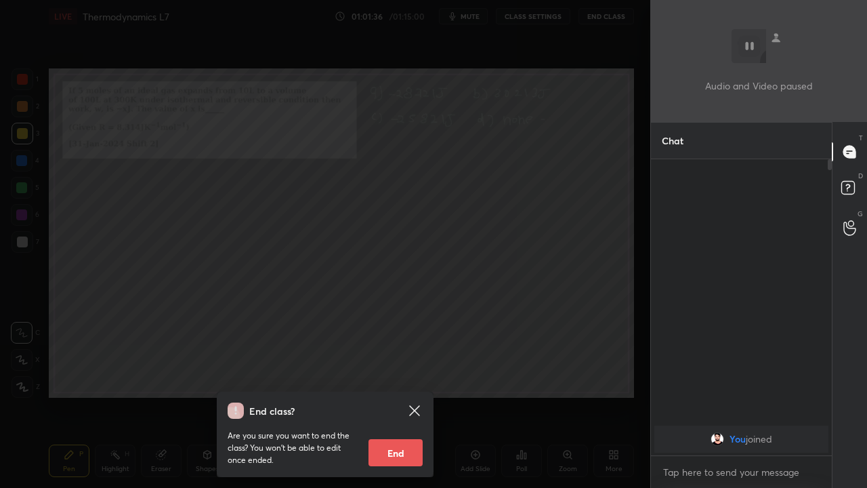
click at [394, 401] on button "End" at bounding box center [395, 452] width 54 height 27
type textarea "x"
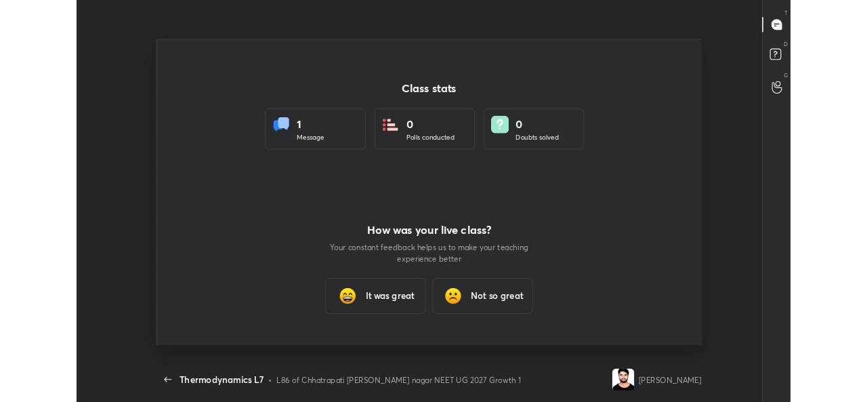
scroll to position [401, 856]
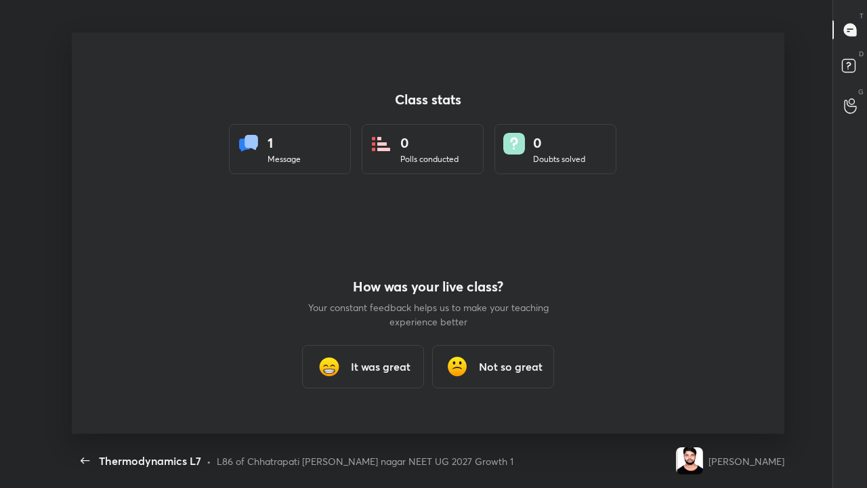
click at [367, 366] on h3 "It was great" at bounding box center [381, 366] width 60 height 16
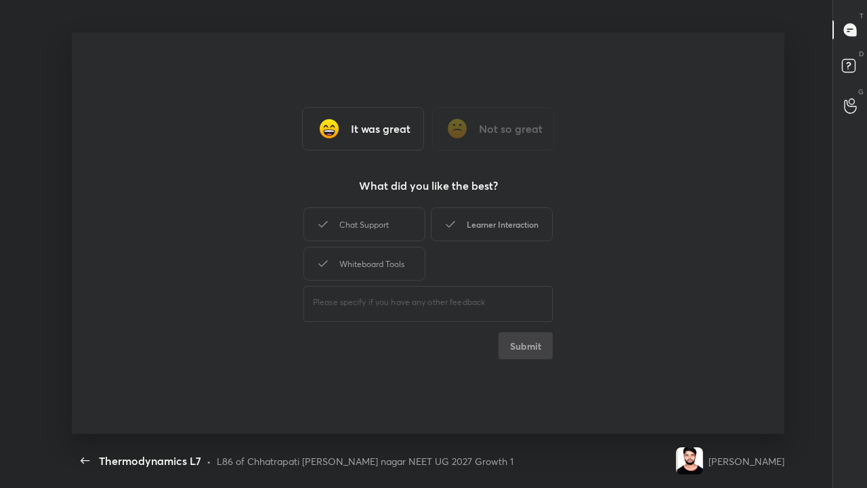
click at [512, 232] on div "Learner Interaction" at bounding box center [492, 224] width 122 height 34
click at [530, 346] on button "Submit" at bounding box center [525, 345] width 54 height 27
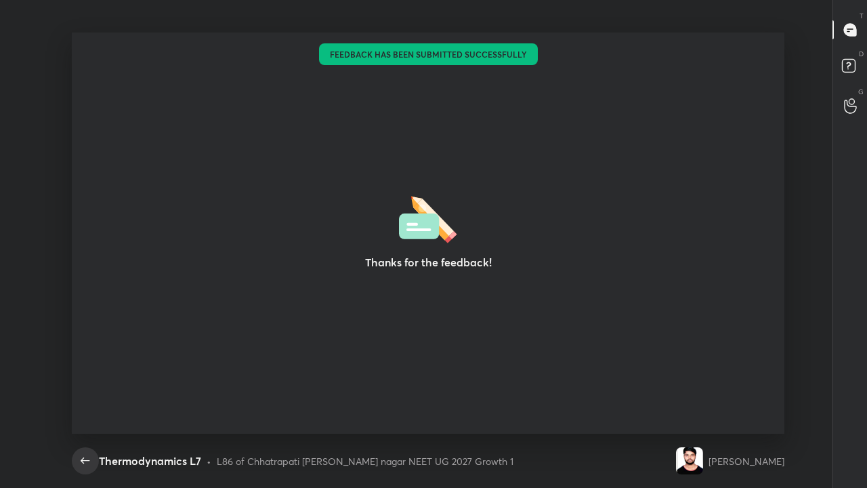
click at [81, 401] on icon "button" at bounding box center [85, 460] width 16 height 16
click at [83, 401] on icon "button" at bounding box center [85, 460] width 16 height 16
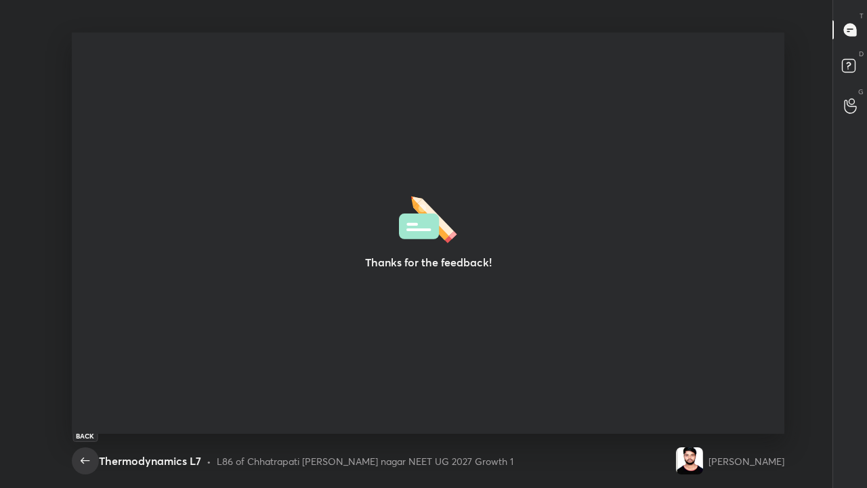
click at [93, 401] on icon "button" at bounding box center [85, 460] width 16 height 16
click at [89, 401] on icon "button" at bounding box center [85, 460] width 16 height 16
click at [86, 401] on icon "button" at bounding box center [85, 460] width 9 height 6
click at [83, 401] on icon "button" at bounding box center [85, 460] width 9 height 6
click at [89, 401] on div "Back" at bounding box center [84, 435] width 25 height 12
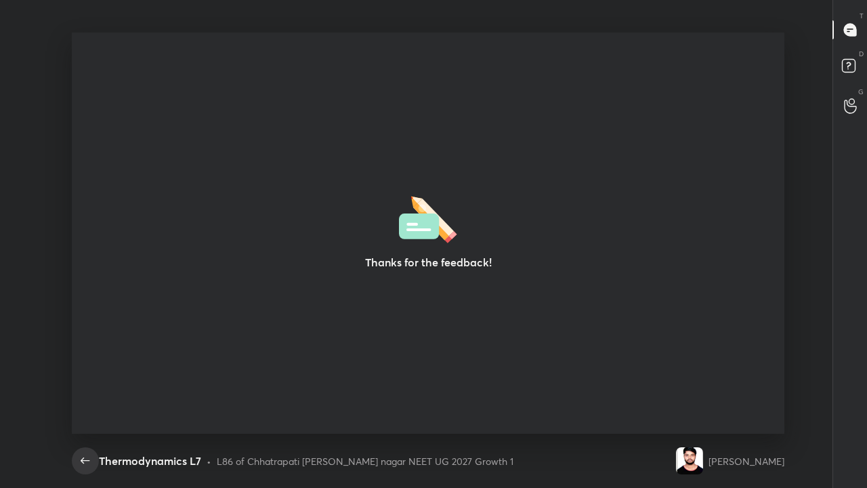
click at [87, 401] on icon "button" at bounding box center [85, 460] width 16 height 16
click at [85, 401] on icon "button" at bounding box center [85, 460] width 9 height 6
click at [85, 401] on icon "button" at bounding box center [85, 460] width 16 height 16
click at [83, 401] on icon "button" at bounding box center [85, 460] width 16 height 16
click at [85, 401] on icon "button" at bounding box center [85, 460] width 16 height 16
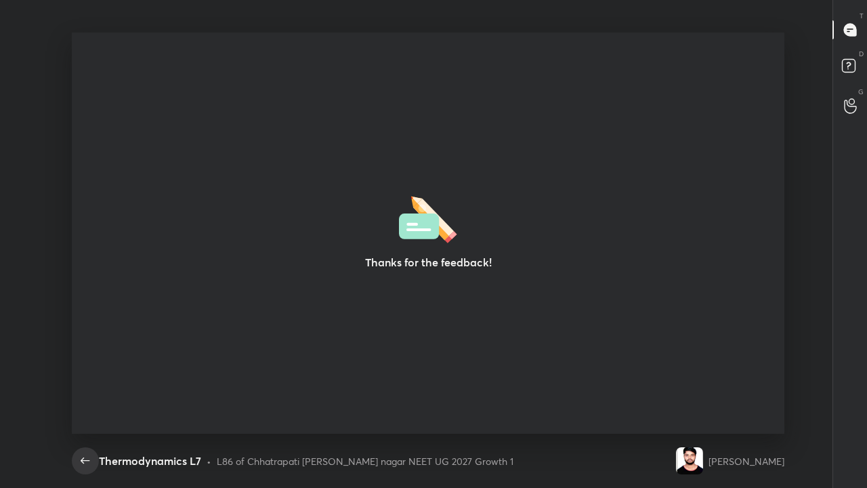
click at [84, 401] on icon "button" at bounding box center [85, 460] width 9 height 6
click at [85, 401] on icon "button" at bounding box center [85, 460] width 9 height 6
click at [85, 401] on icon "button" at bounding box center [85, 460] width 16 height 16
click at [87, 401] on icon "button" at bounding box center [85, 460] width 9 height 6
click at [855, 74] on icon at bounding box center [850, 68] width 24 height 24
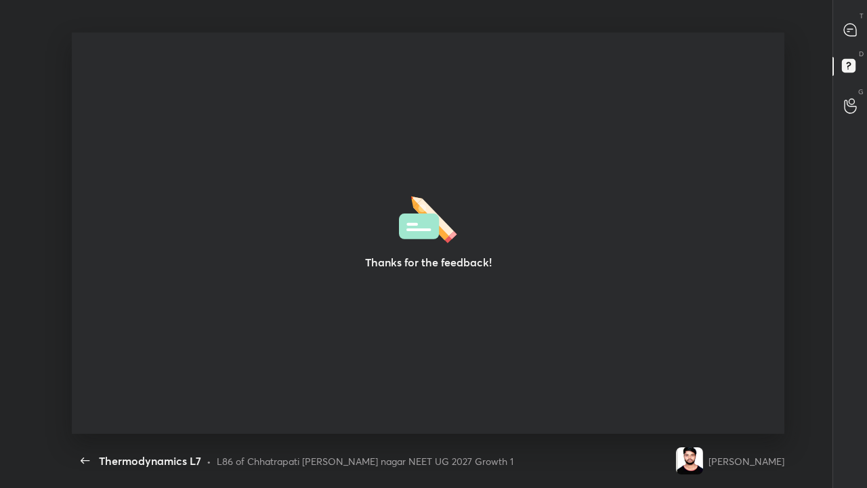
click at [859, 247] on div "T Messages (T) D Doubts (D) G Raise Hand (G)" at bounding box center [849, 244] width 35 height 488
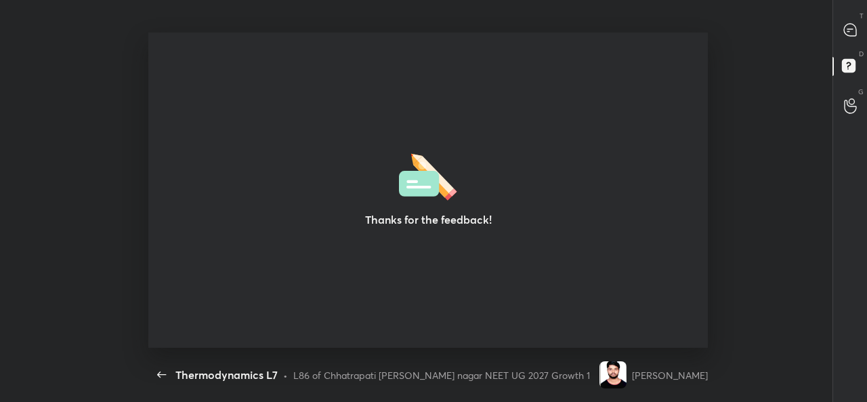
scroll to position [67408, 66866]
